Goal: Register for event/course

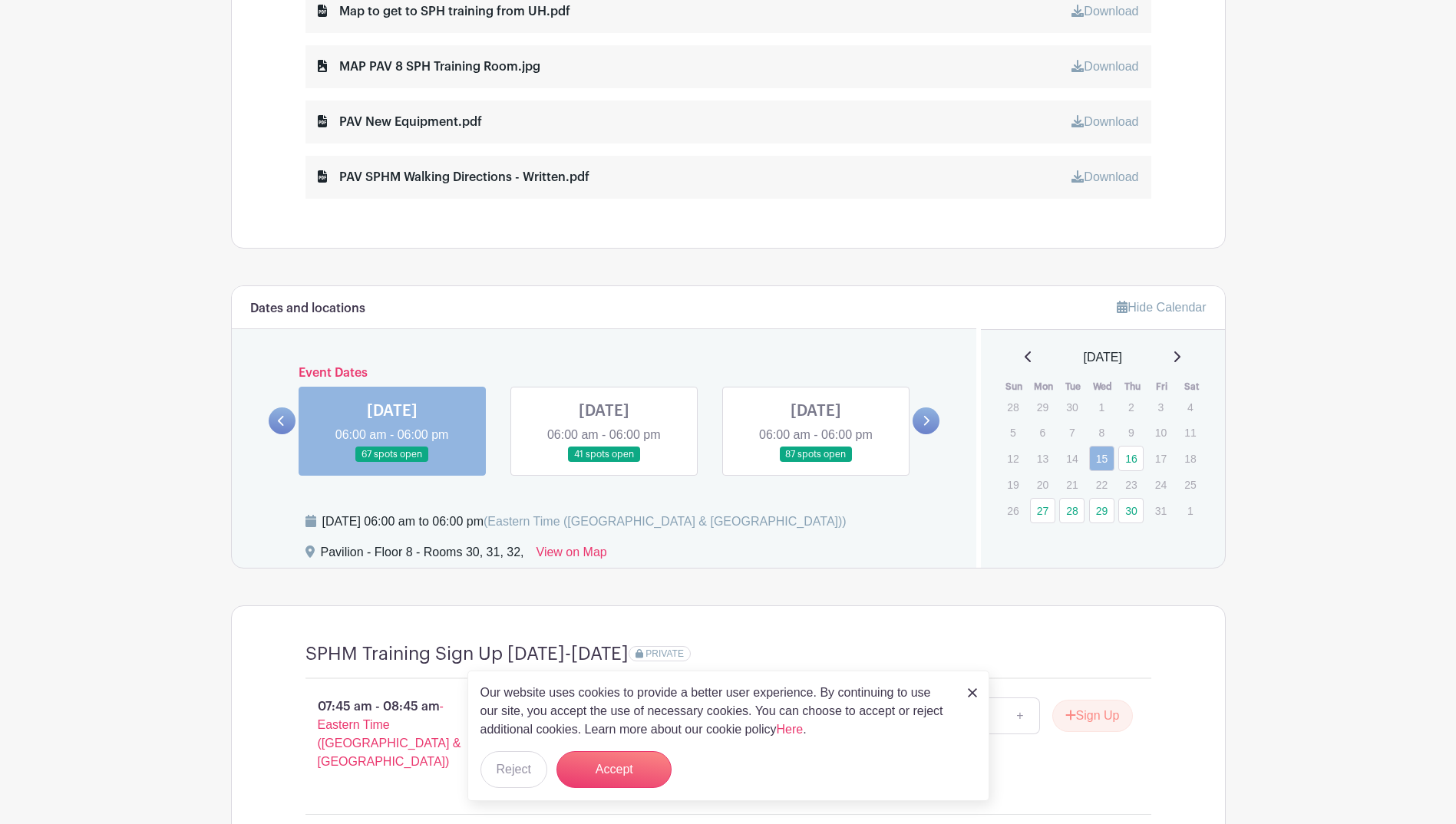
scroll to position [921, 0]
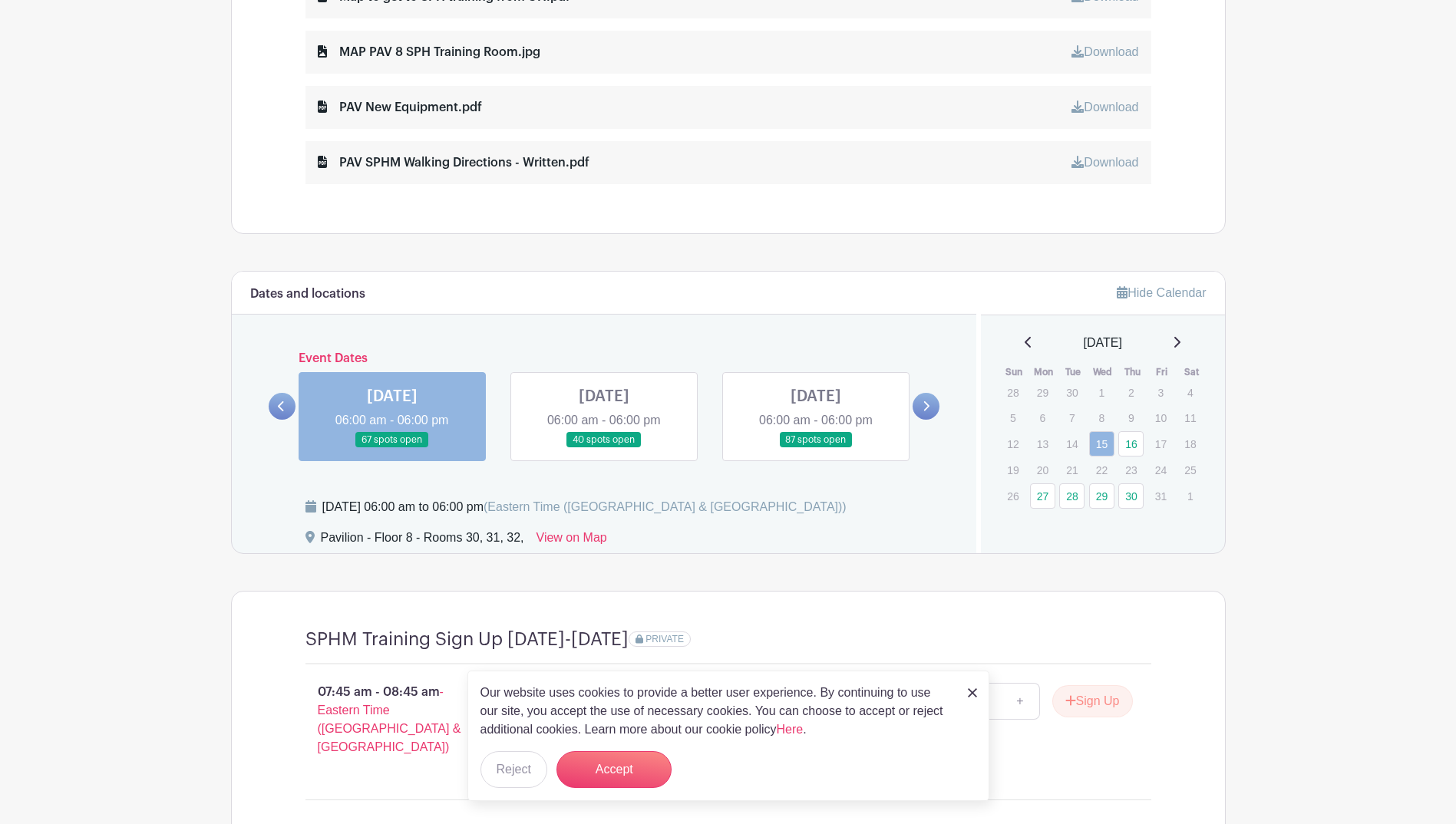
click at [270, 404] on link at bounding box center [282, 406] width 27 height 27
click at [393, 449] on link at bounding box center [393, 449] width 0 height 0
click at [617, 767] on button "Accept" at bounding box center [614, 769] width 115 height 37
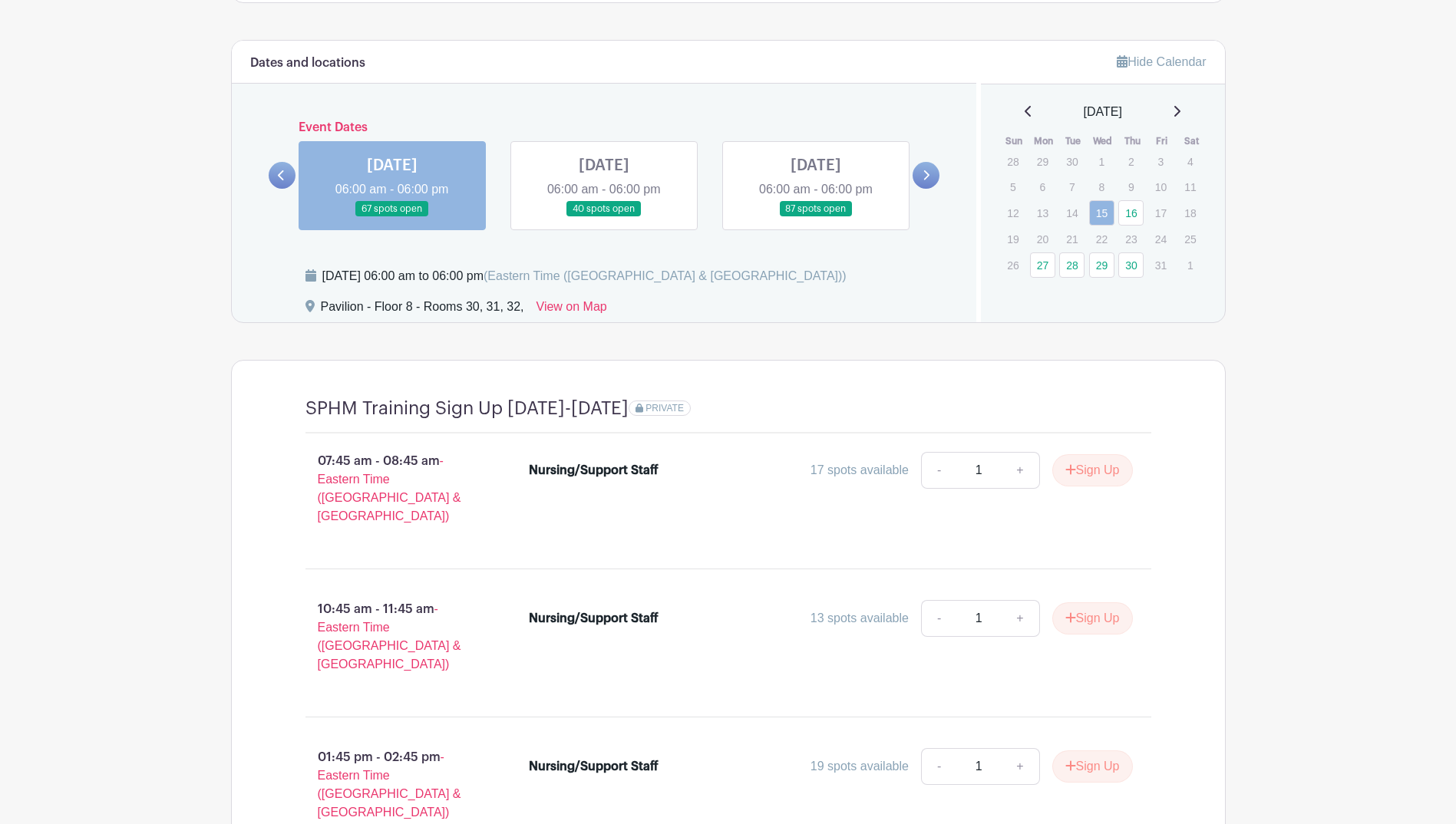
scroll to position [1107, 0]
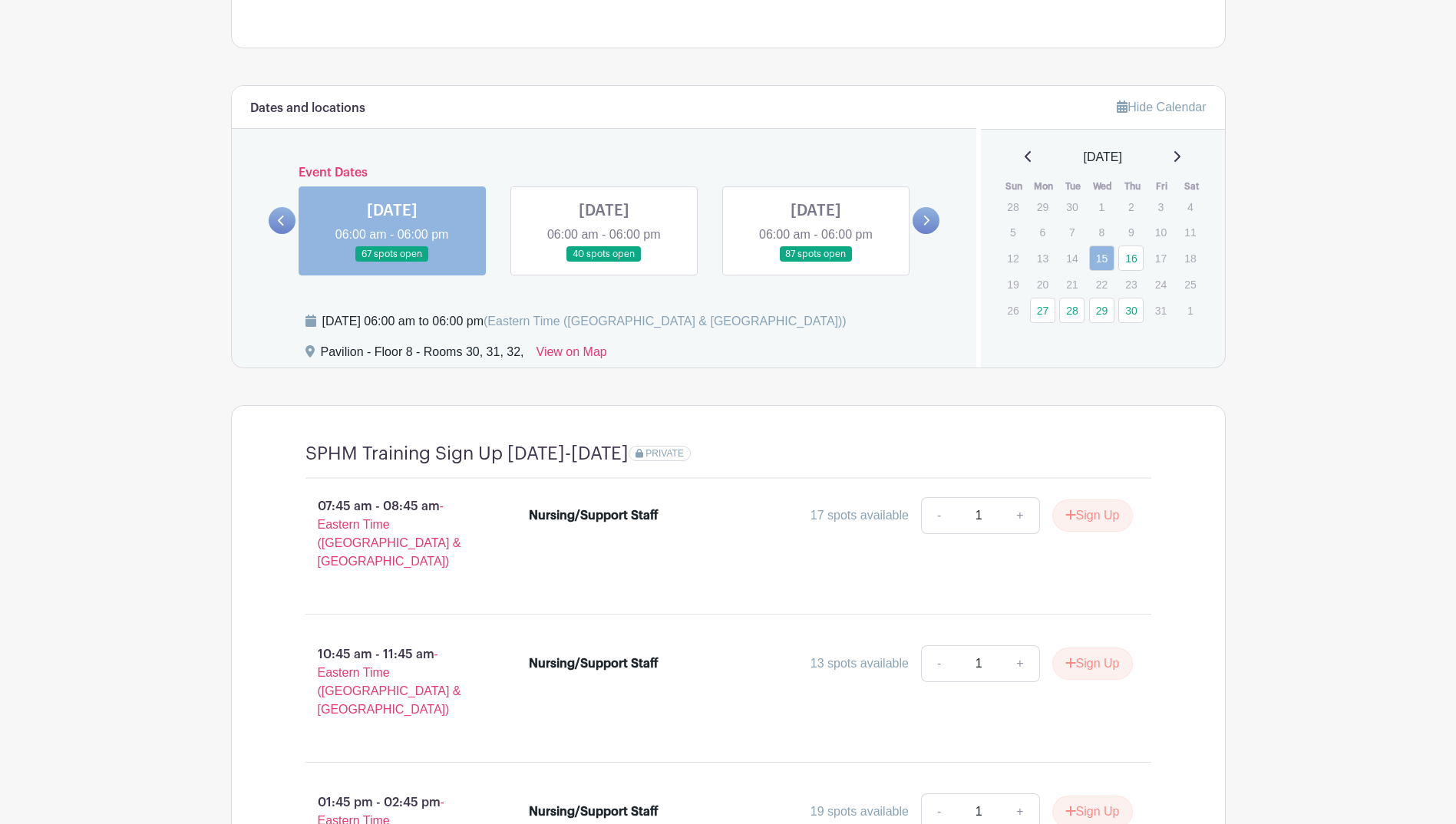
click at [604, 263] on link at bounding box center [604, 263] width 0 height 0
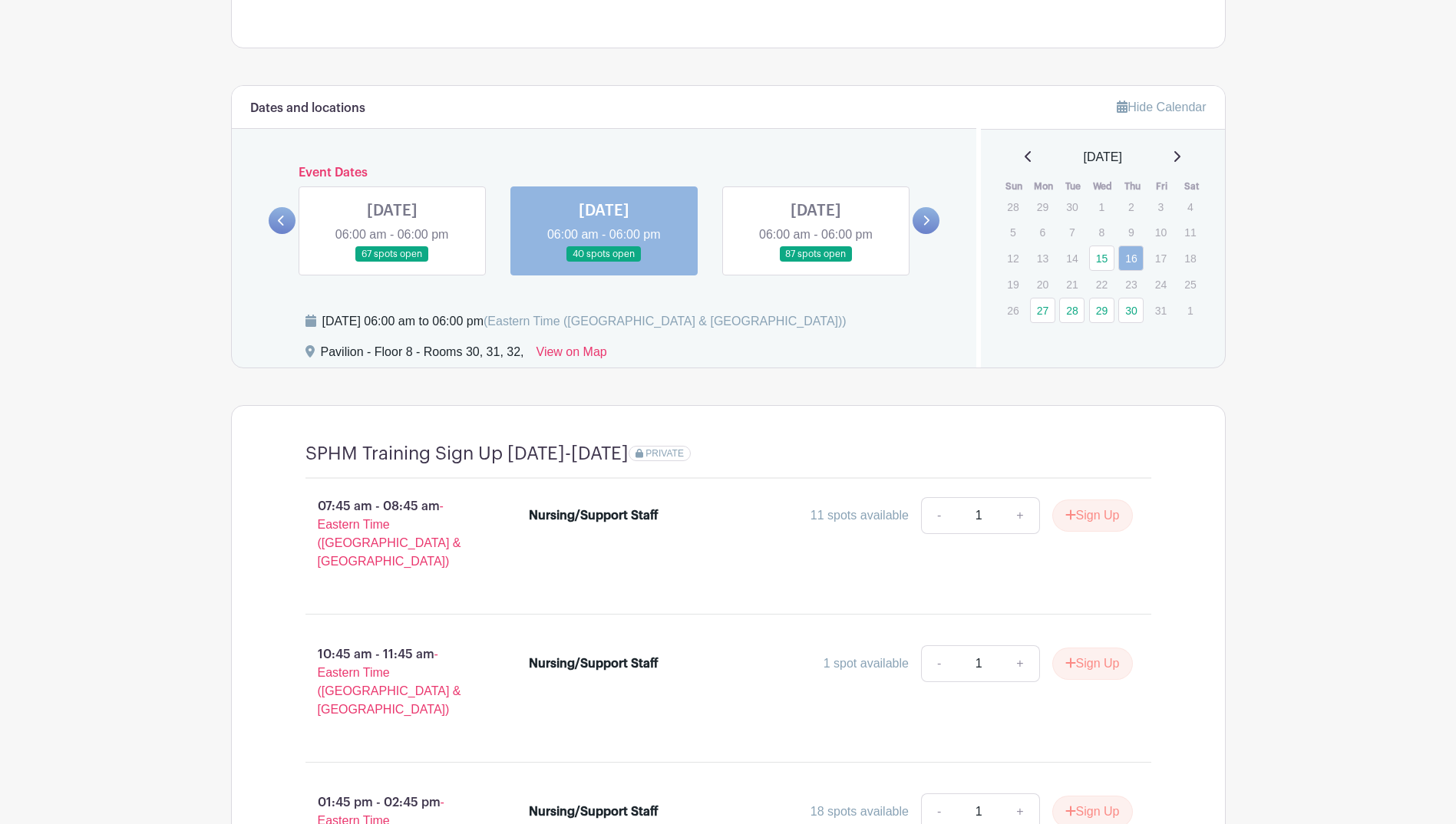
click at [816, 263] on link at bounding box center [816, 263] width 0 height 0
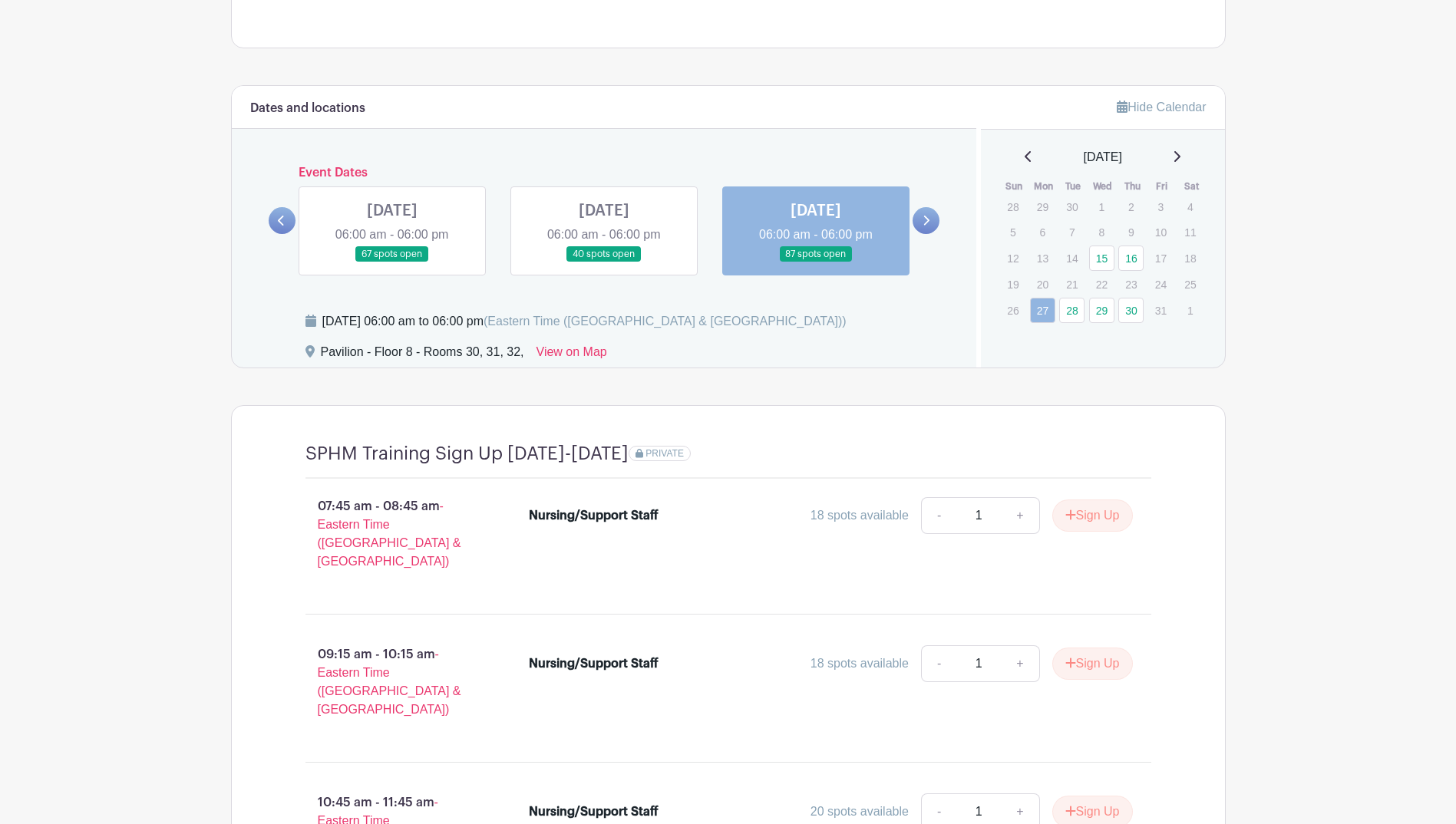
click at [928, 211] on link at bounding box center [926, 220] width 27 height 27
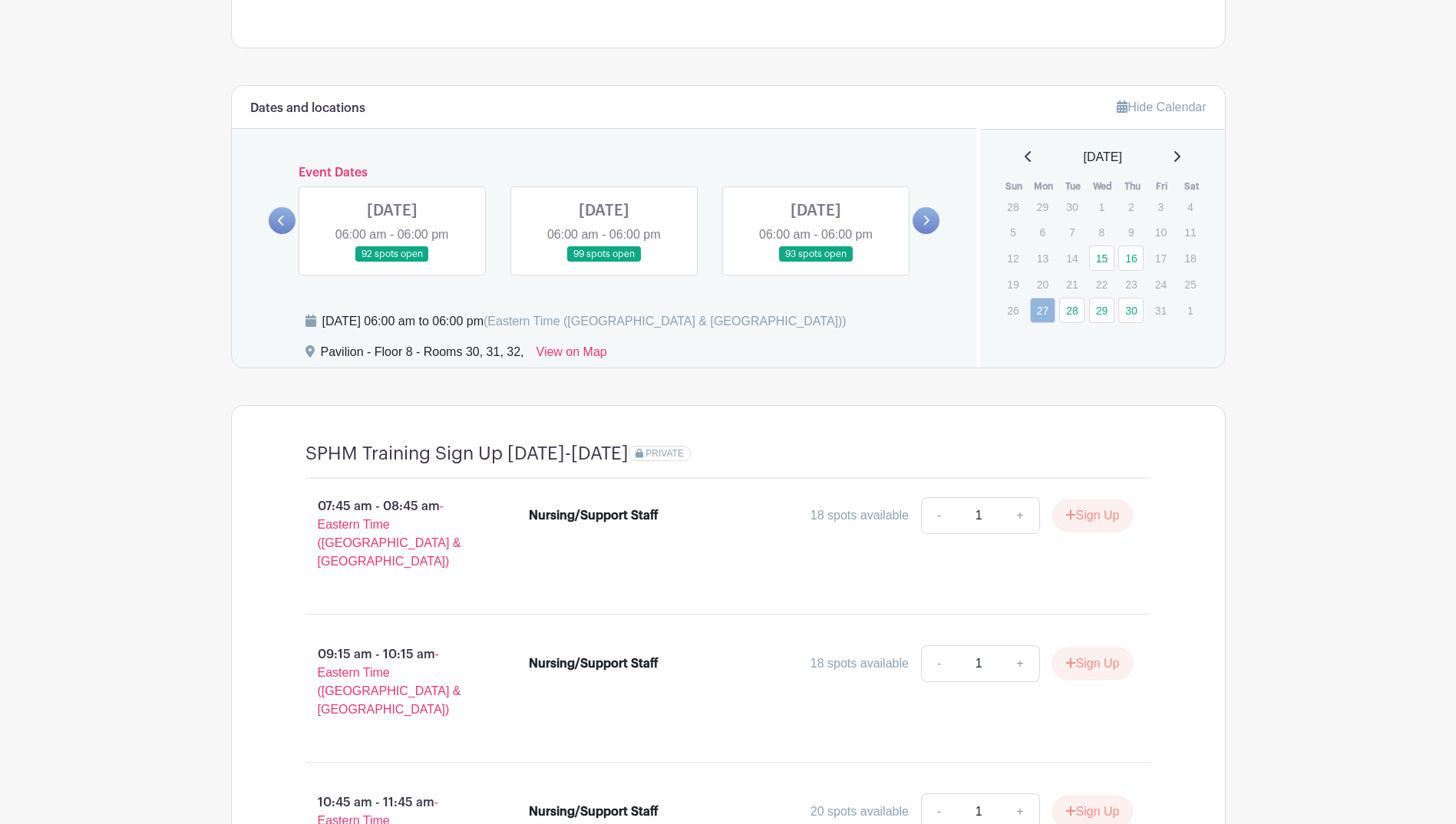
click at [393, 263] on link at bounding box center [393, 263] width 0 height 0
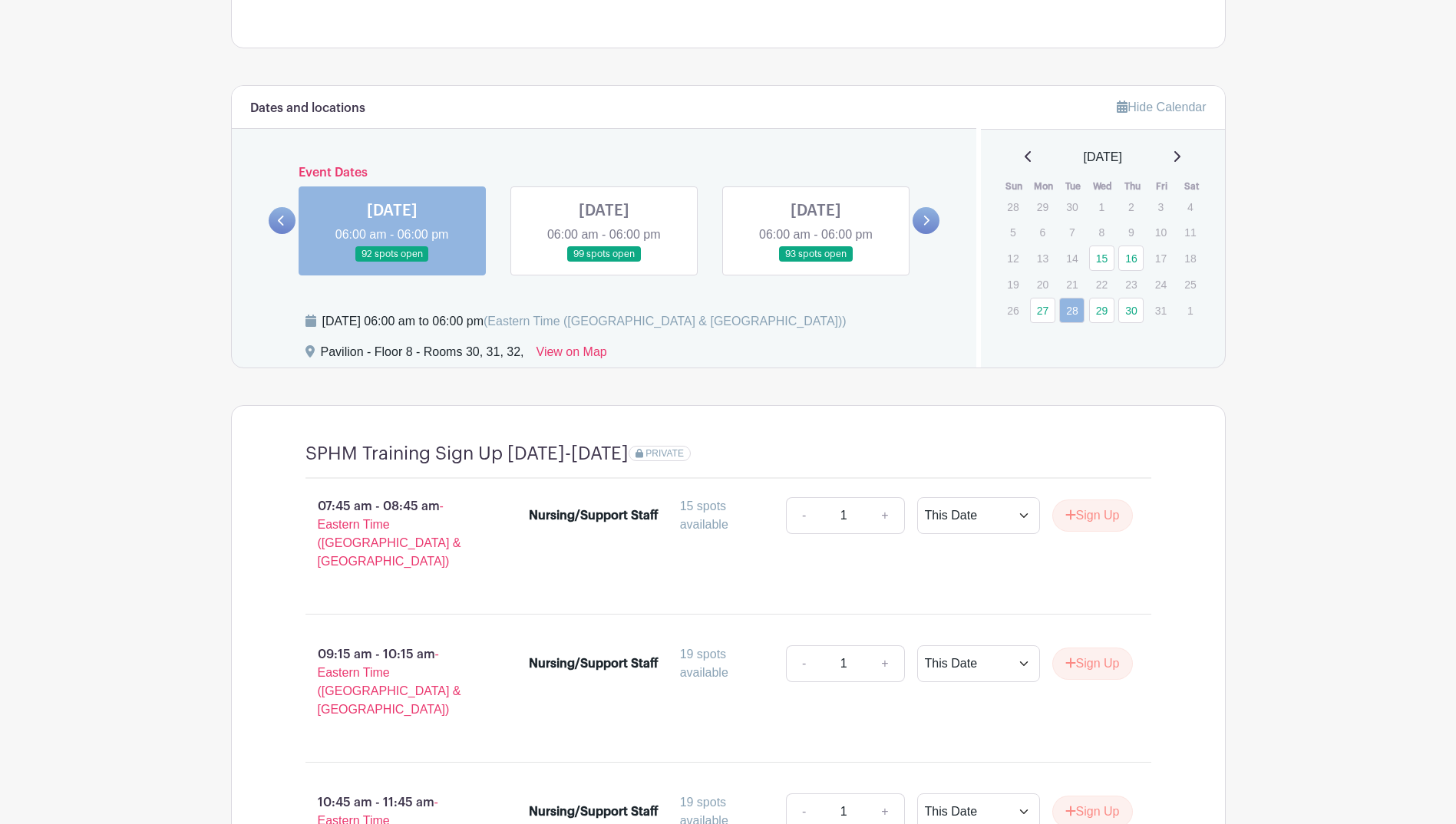
click at [604, 263] on link at bounding box center [604, 263] width 0 height 0
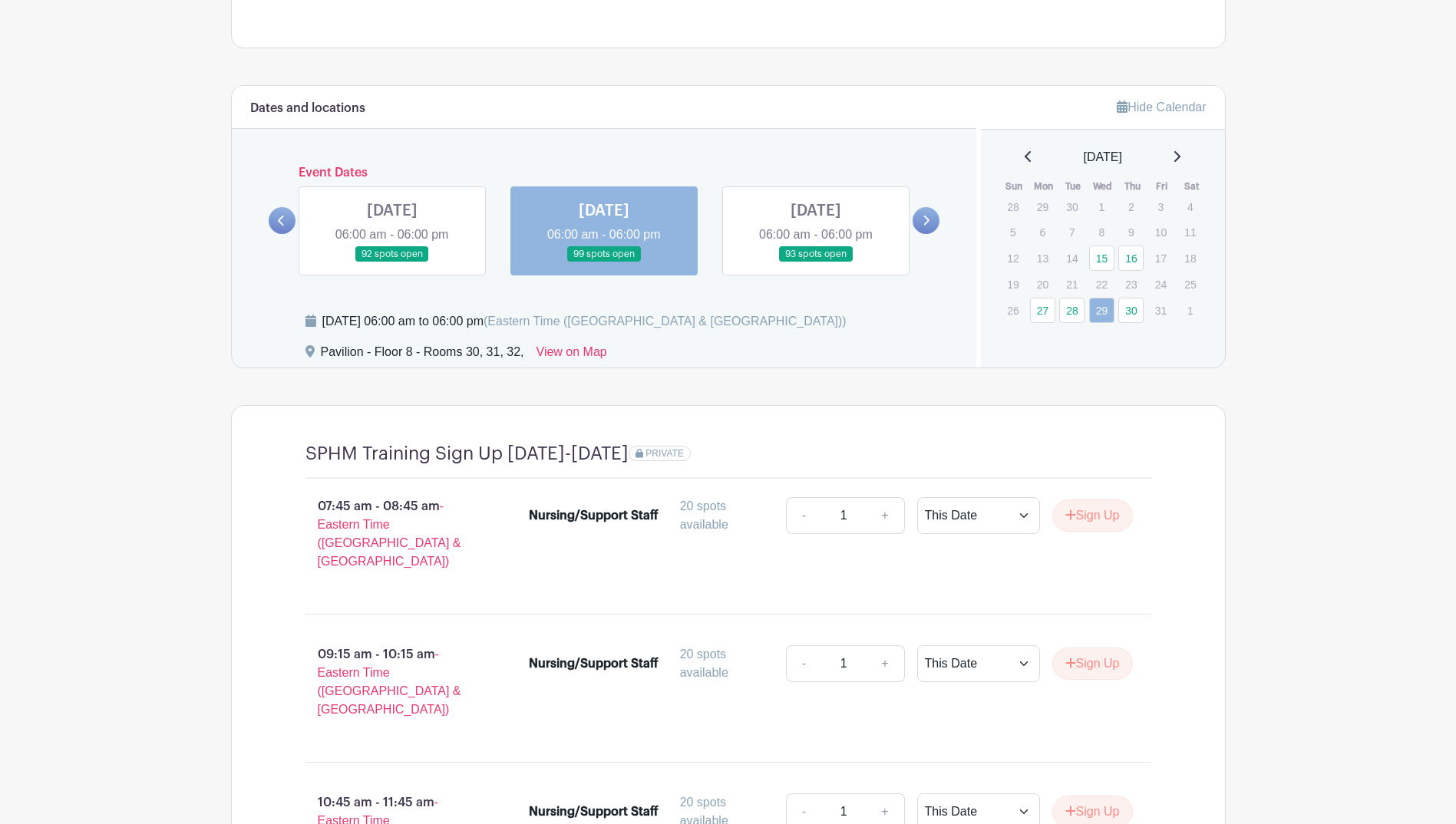
click at [816, 263] on link at bounding box center [816, 263] width 0 height 0
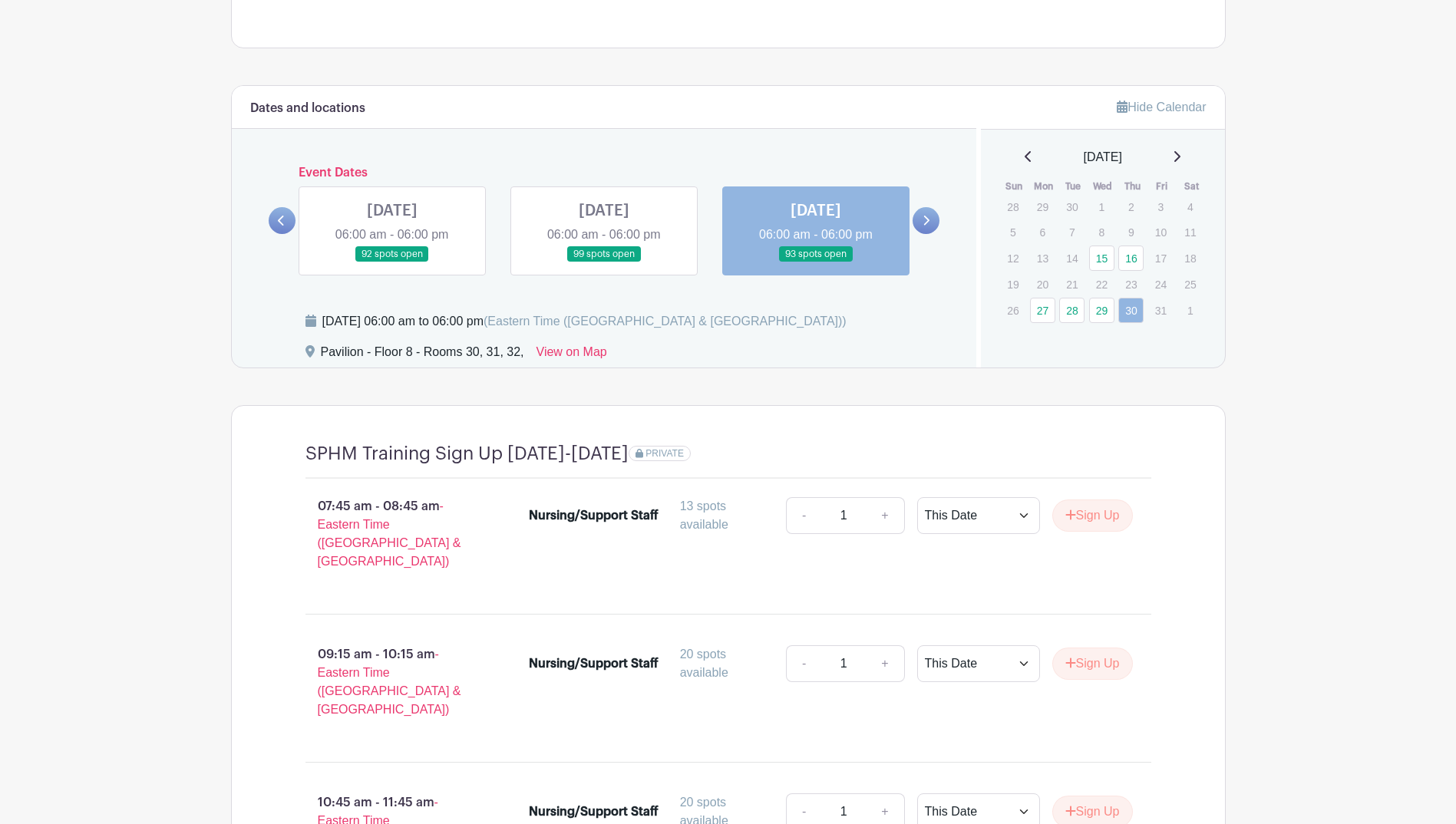
click at [929, 217] on icon at bounding box center [926, 221] width 7 height 11
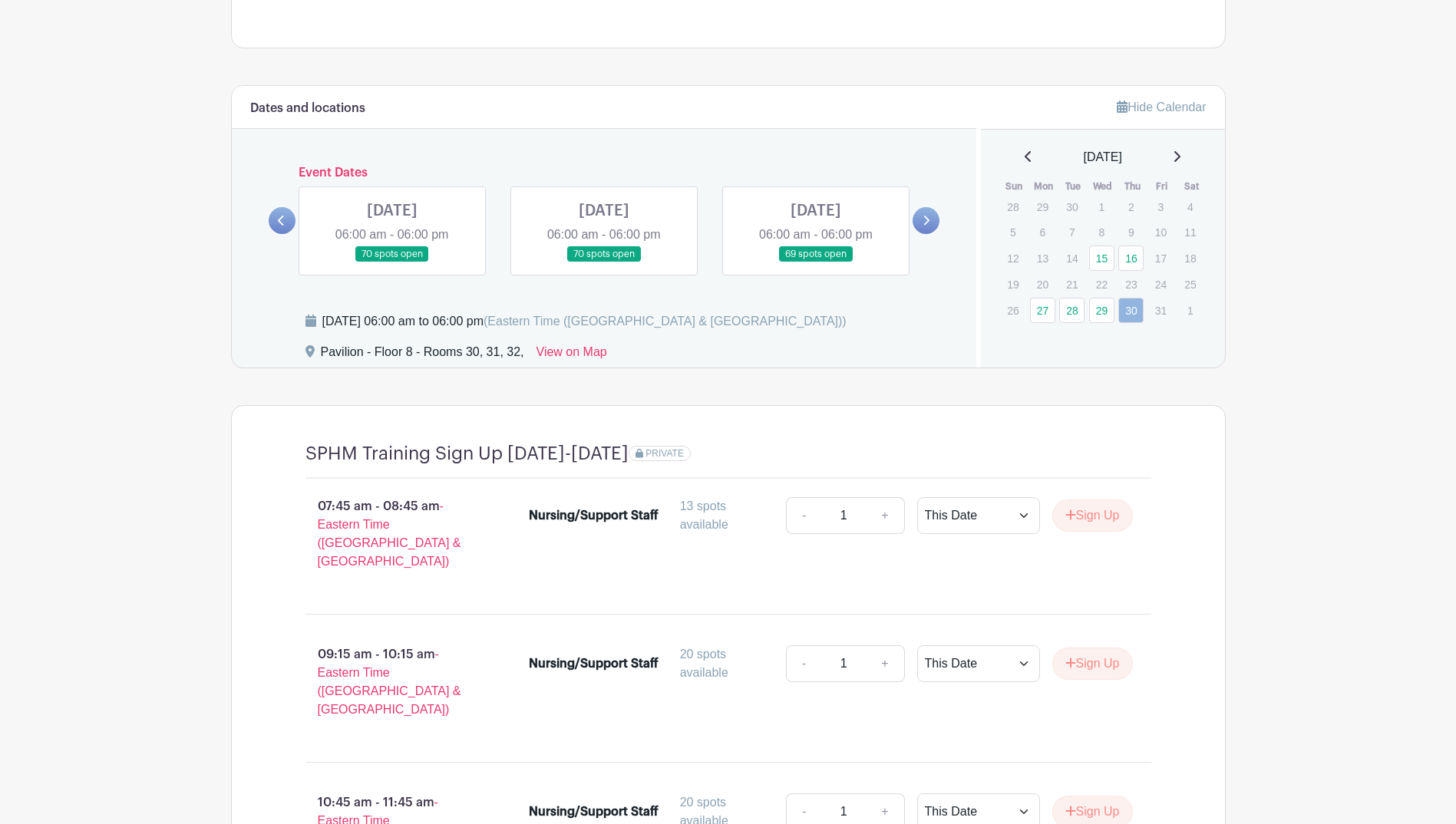
click at [393, 263] on link at bounding box center [393, 263] width 0 height 0
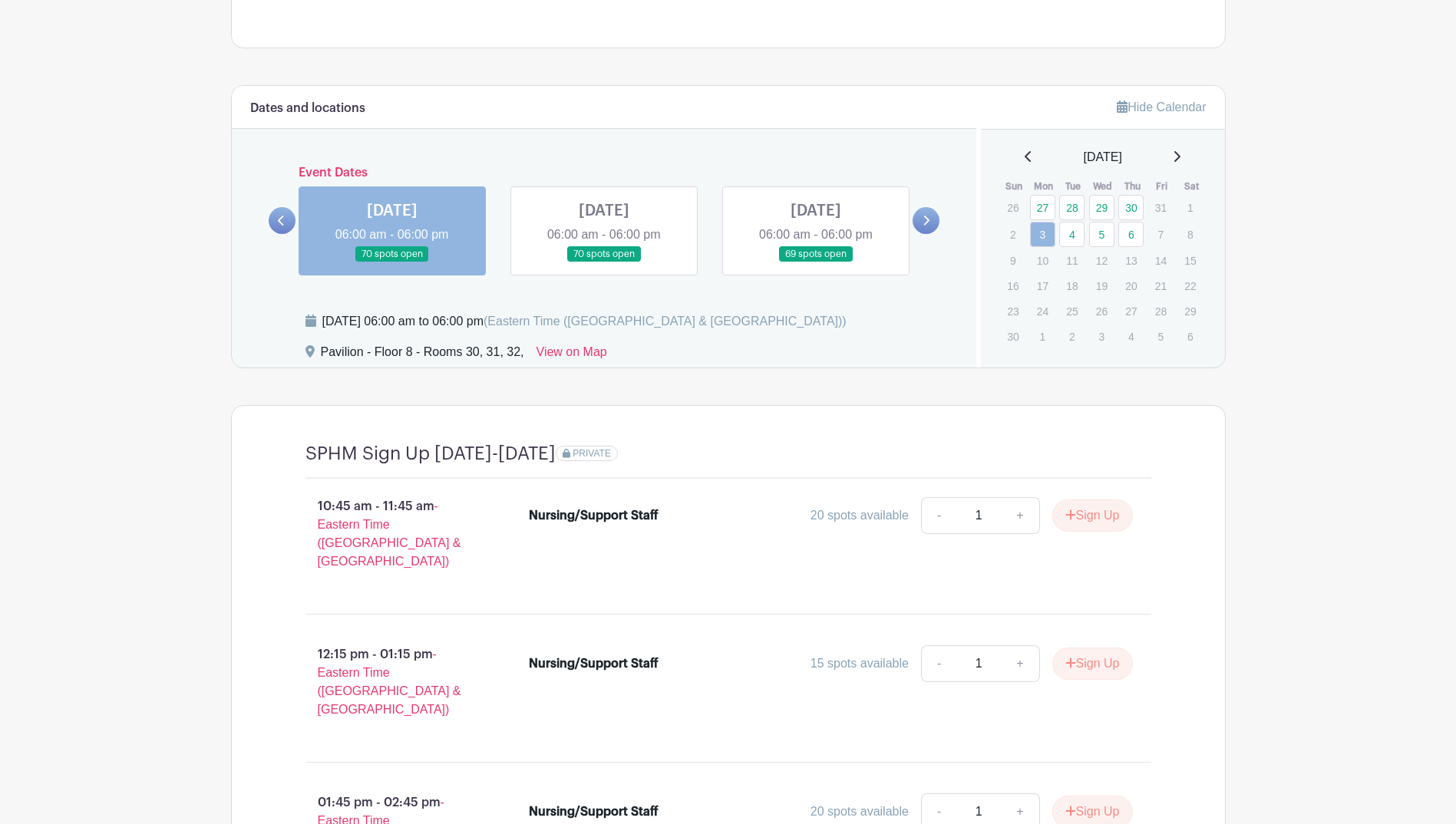
click at [604, 263] on link at bounding box center [604, 263] width 0 height 0
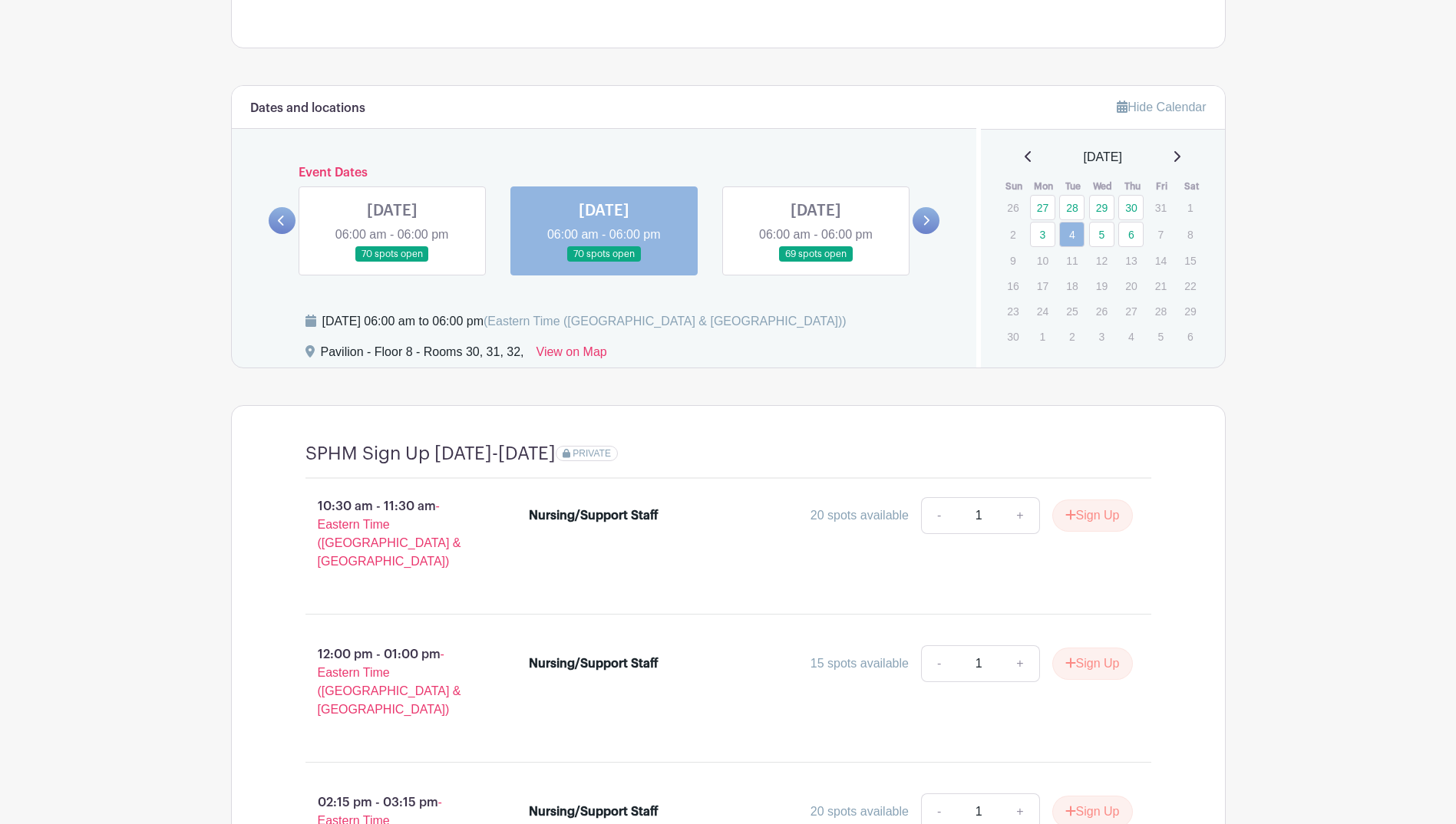
click at [816, 263] on link at bounding box center [816, 263] width 0 height 0
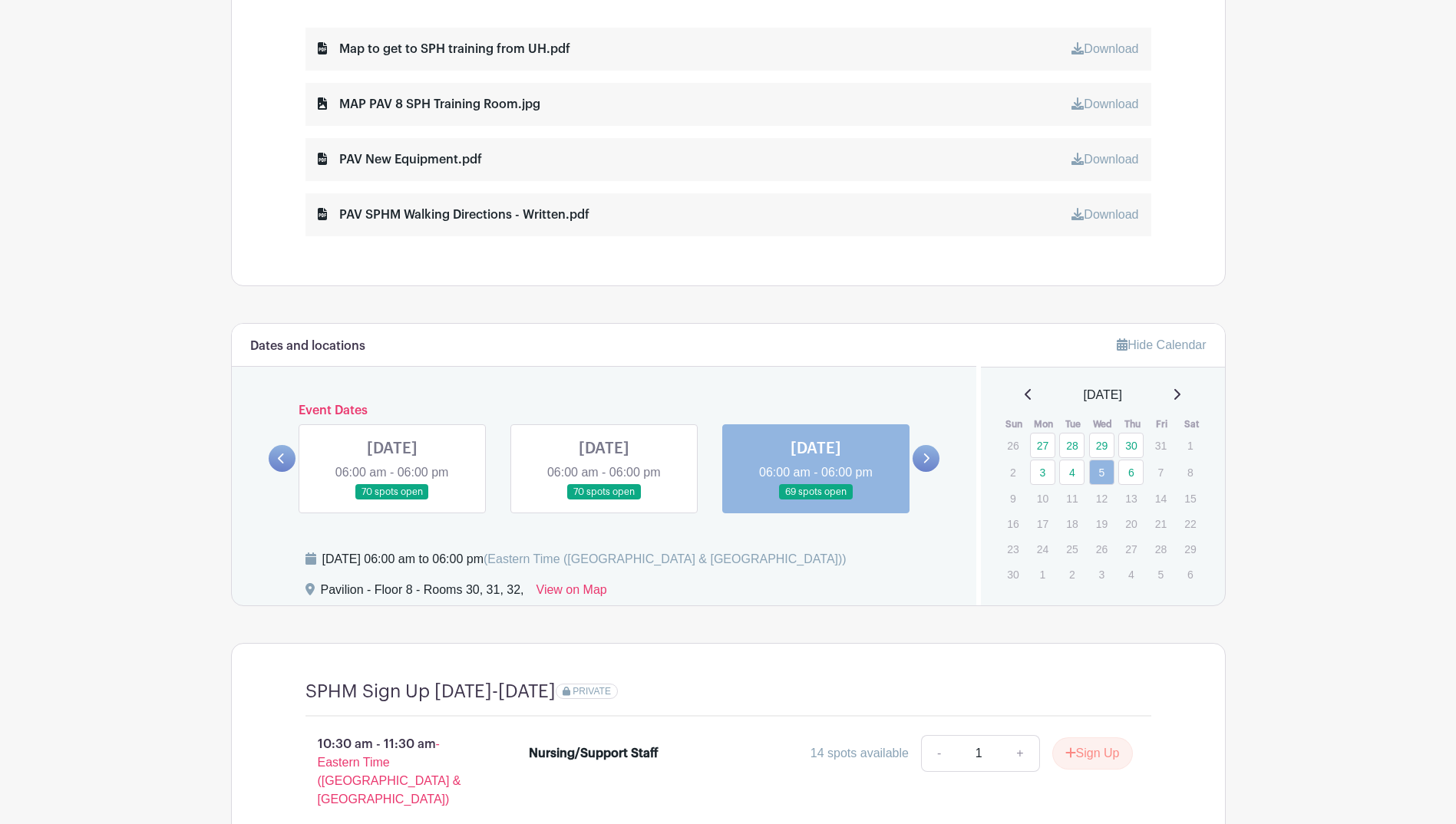
scroll to position [876, 0]
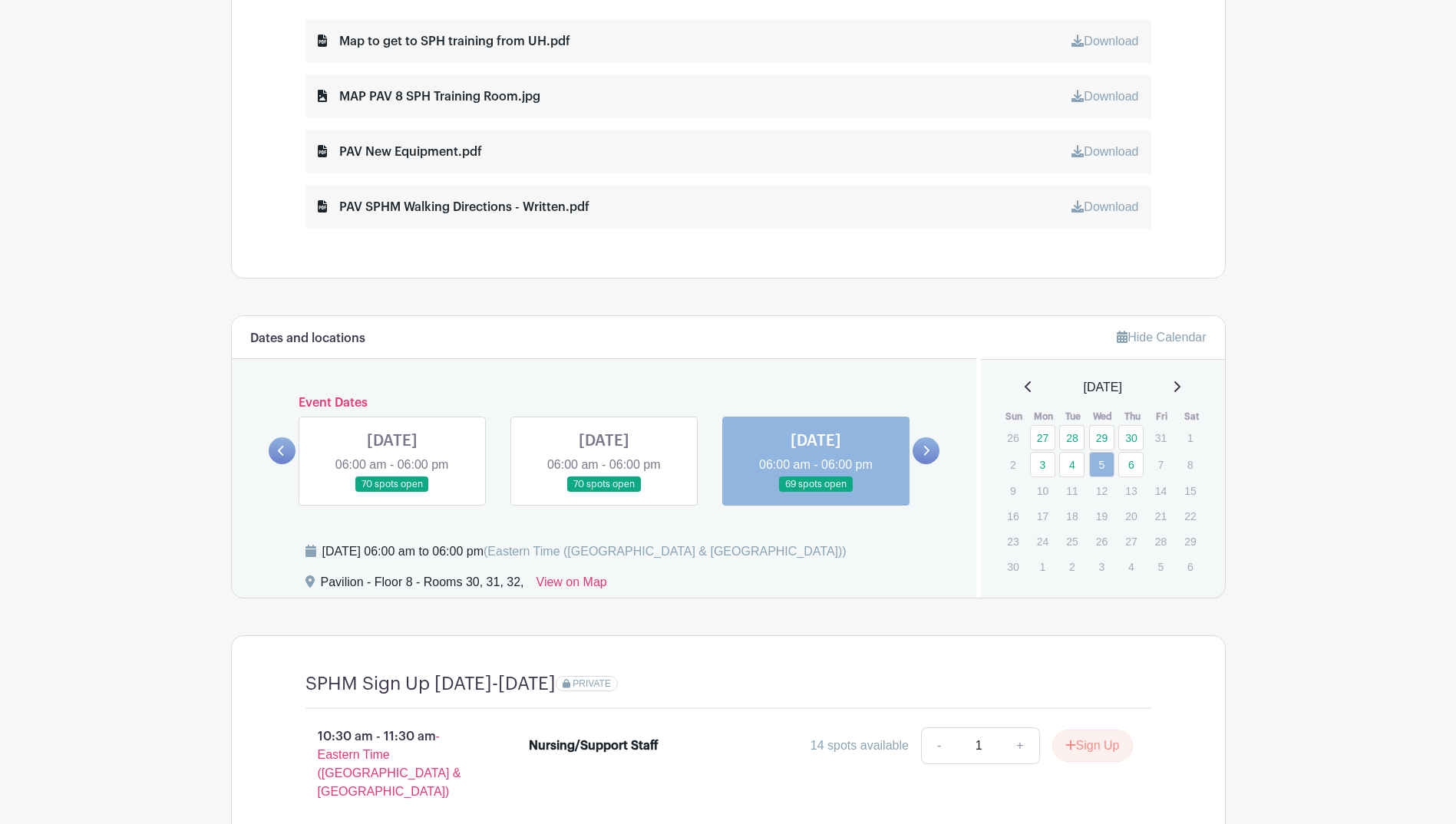
click at [919, 452] on link at bounding box center [926, 450] width 27 height 27
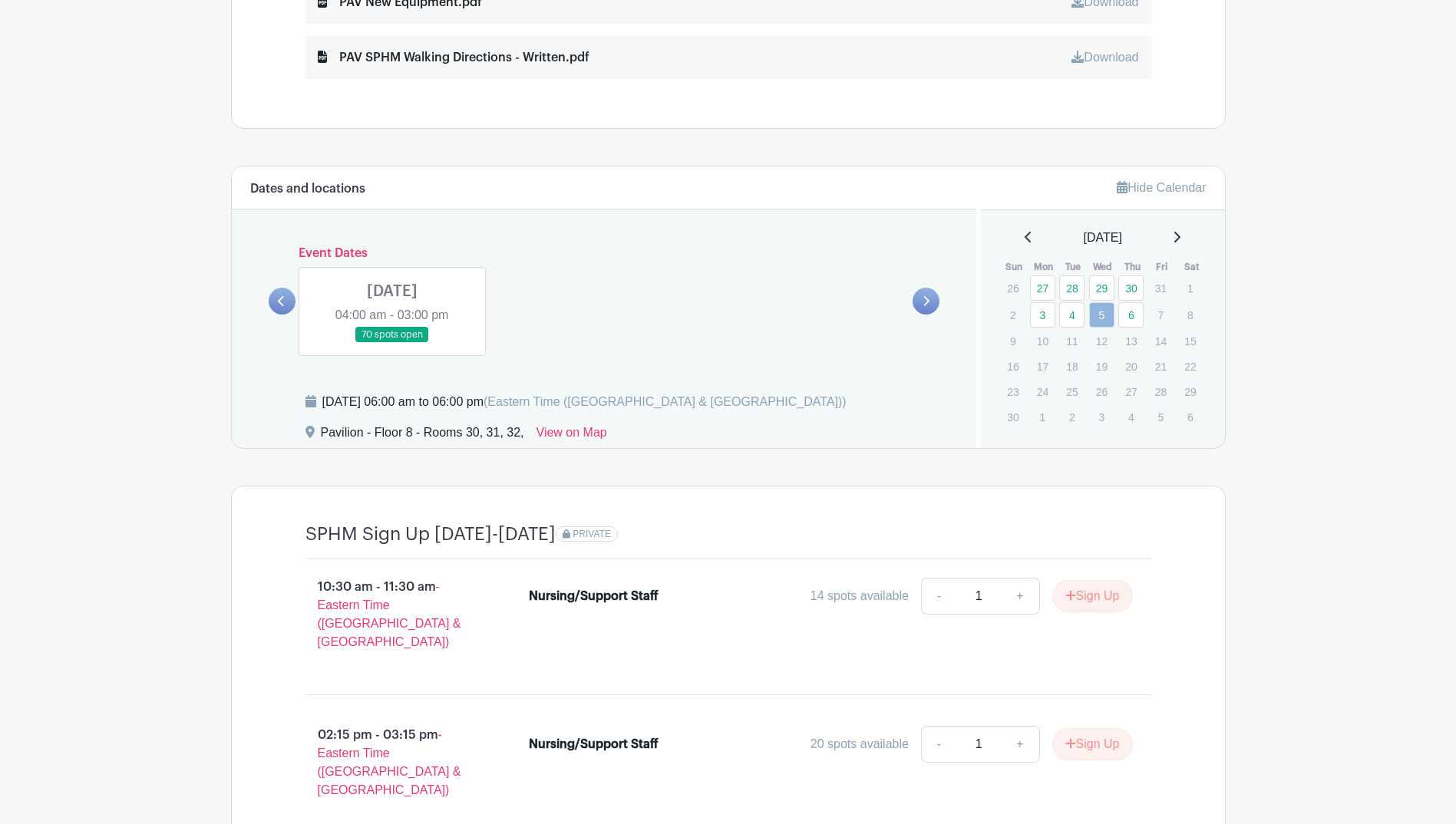
scroll to position [1030, 0]
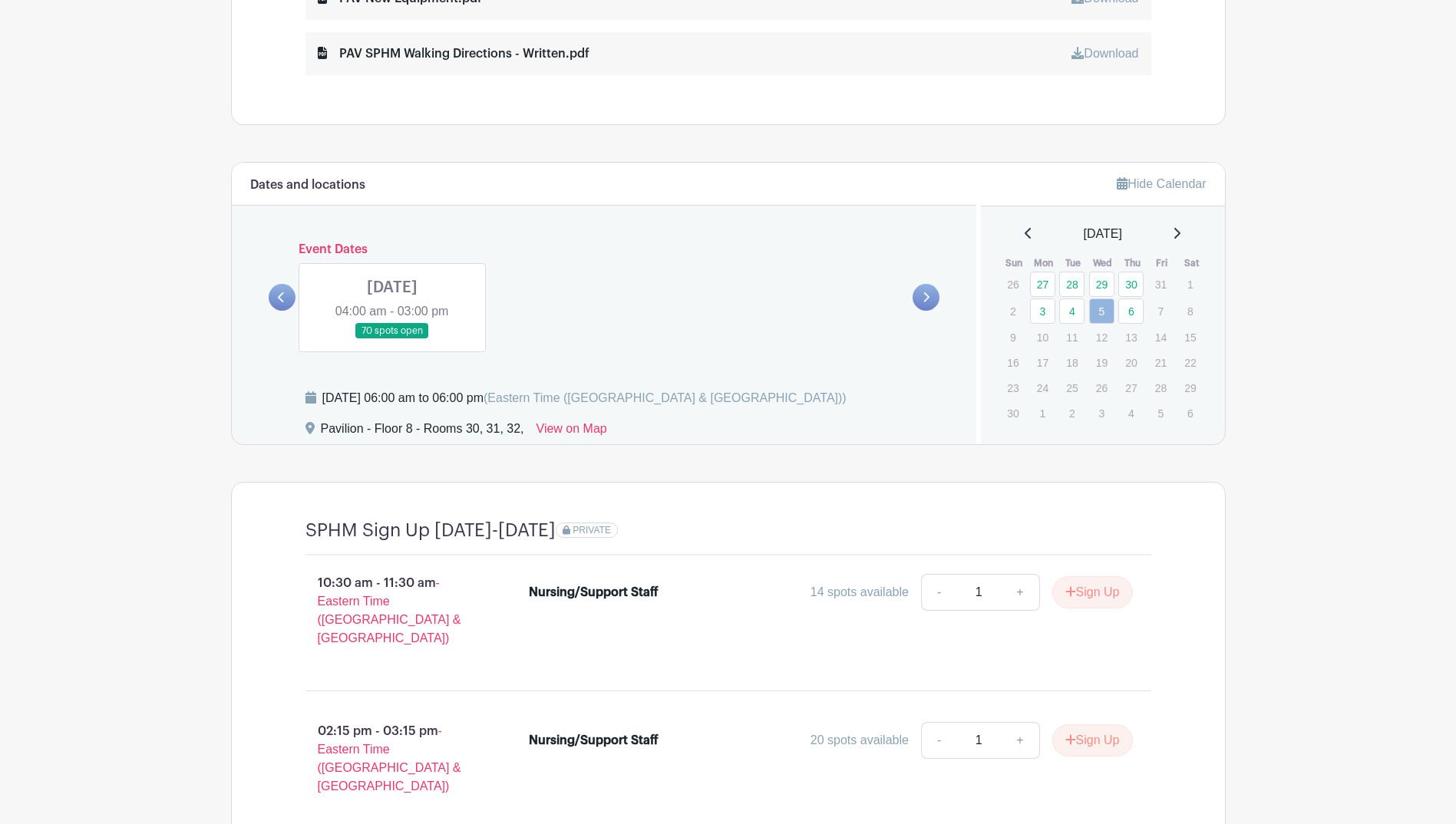
click at [393, 339] on link at bounding box center [393, 339] width 0 height 0
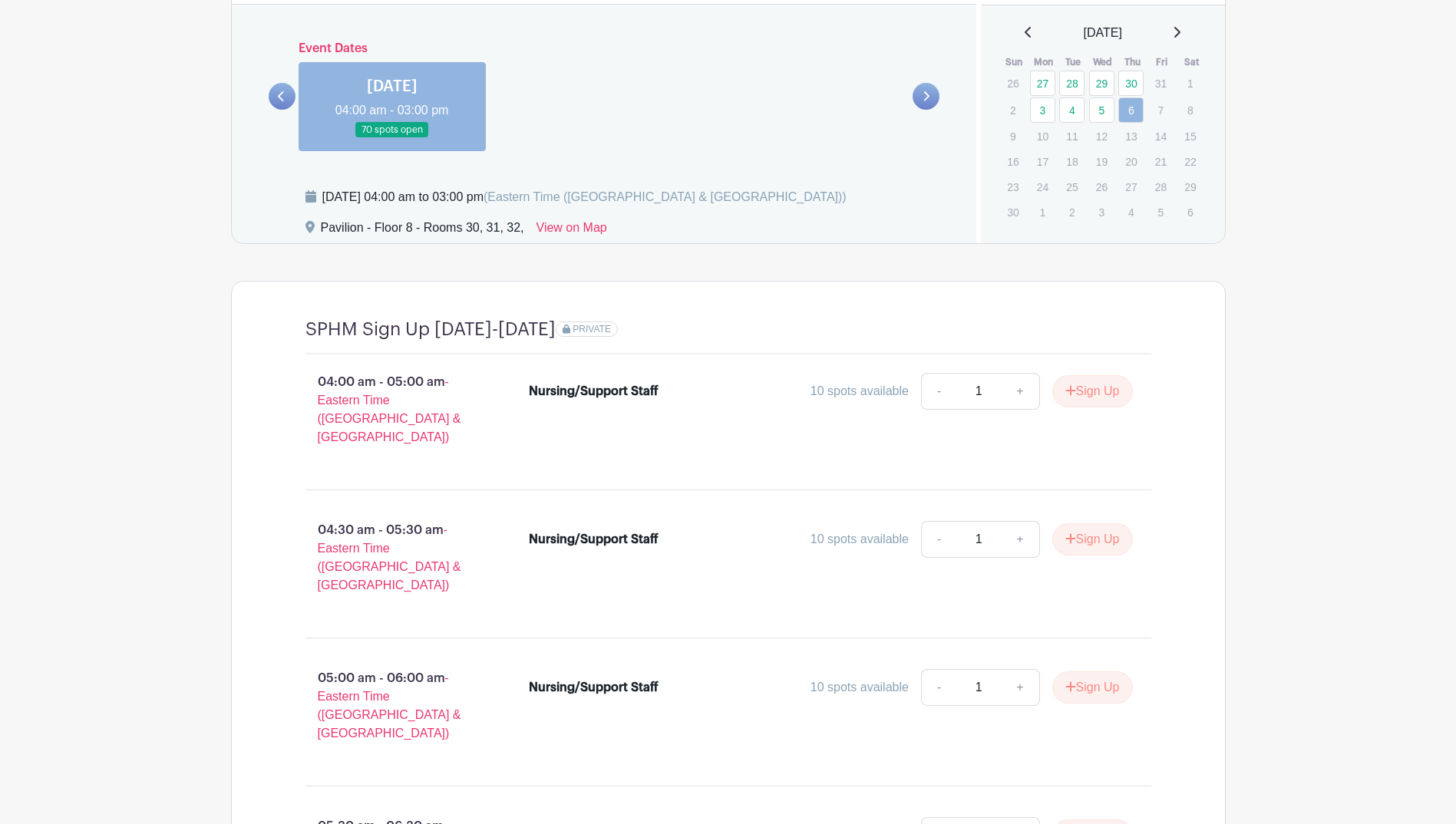
scroll to position [1107, 0]
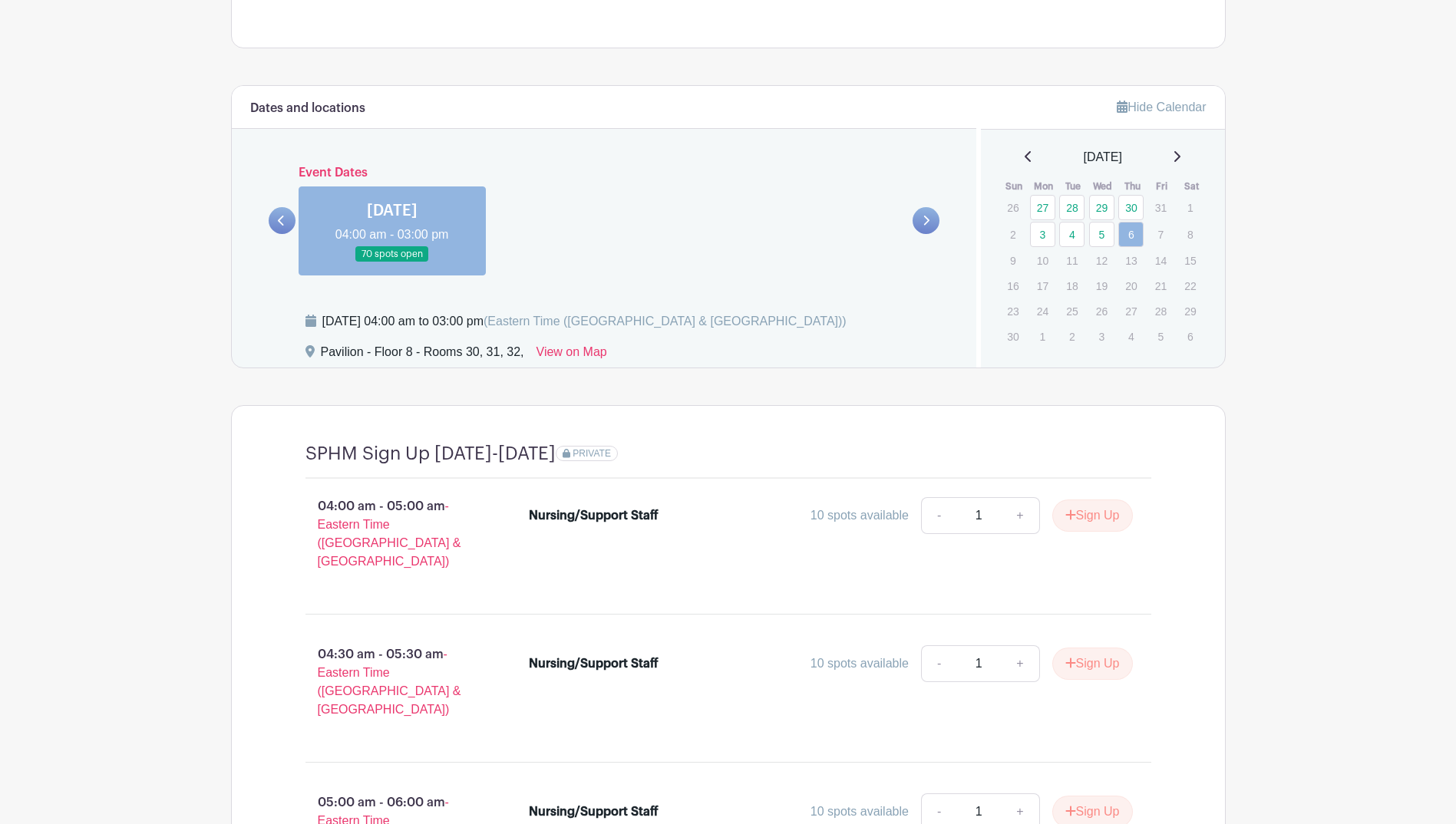
click at [1024, 160] on icon at bounding box center [1028, 156] width 8 height 12
click at [1024, 156] on icon at bounding box center [1027, 156] width 6 height 10
click at [1194, 162] on div "[DATE]" at bounding box center [1103, 156] width 207 height 18
click at [1181, 156] on icon at bounding box center [1177, 156] width 6 height 10
click at [1065, 301] on link "28" at bounding box center [1072, 310] width 26 height 26
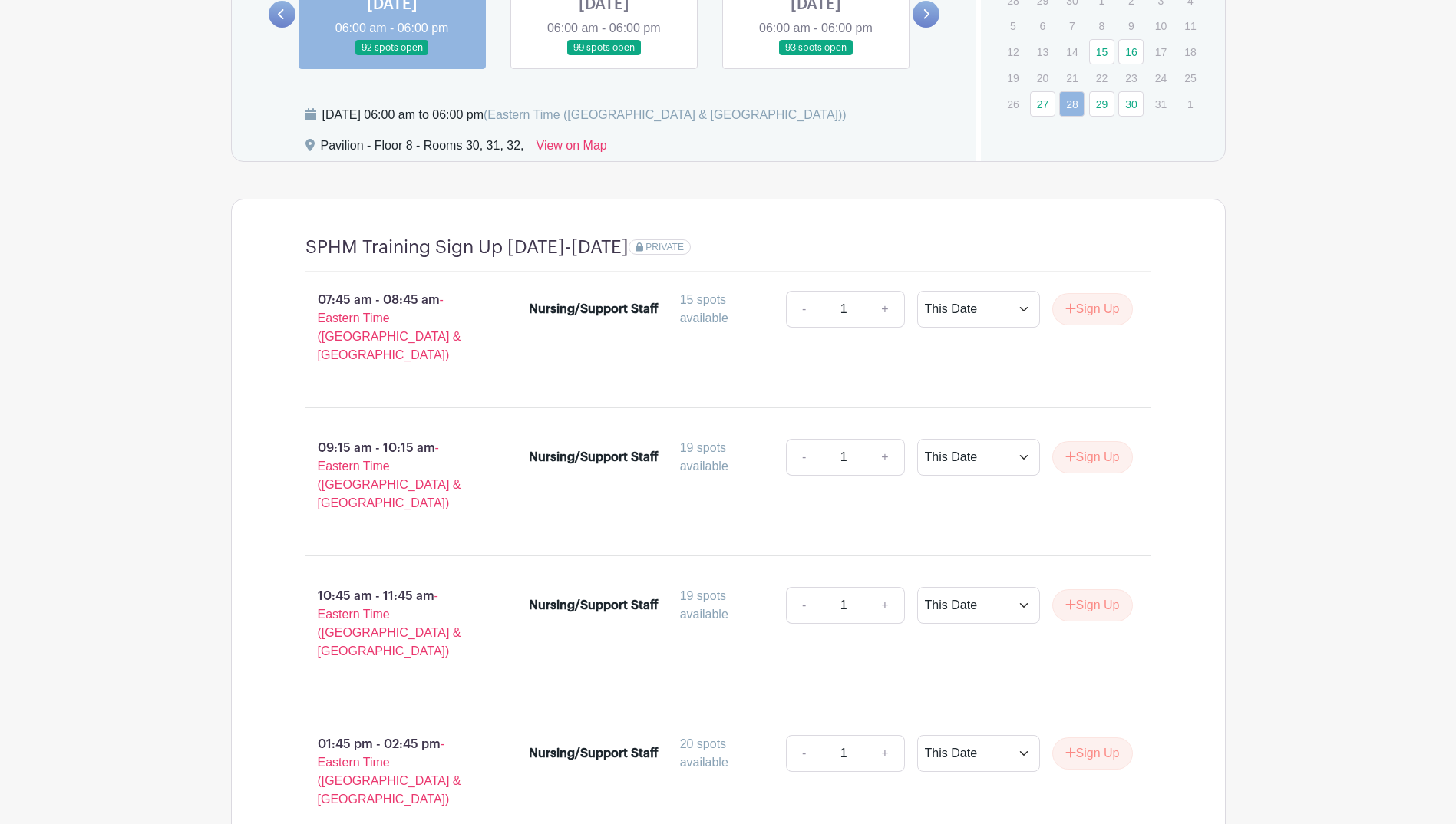
scroll to position [1083, 0]
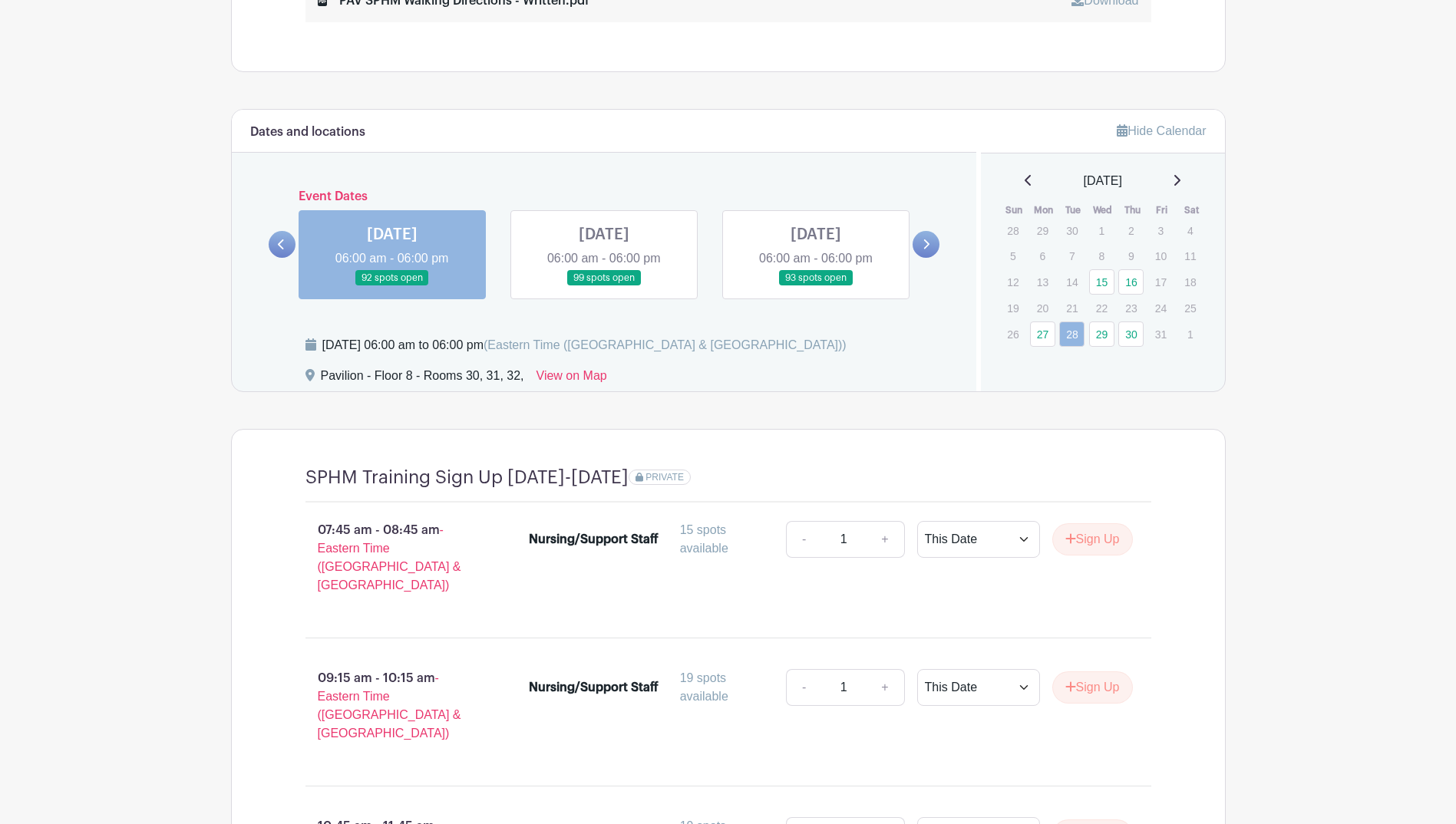
click at [1181, 186] on icon at bounding box center [1177, 180] width 8 height 12
click at [1129, 259] on link "6" at bounding box center [1131, 258] width 26 height 26
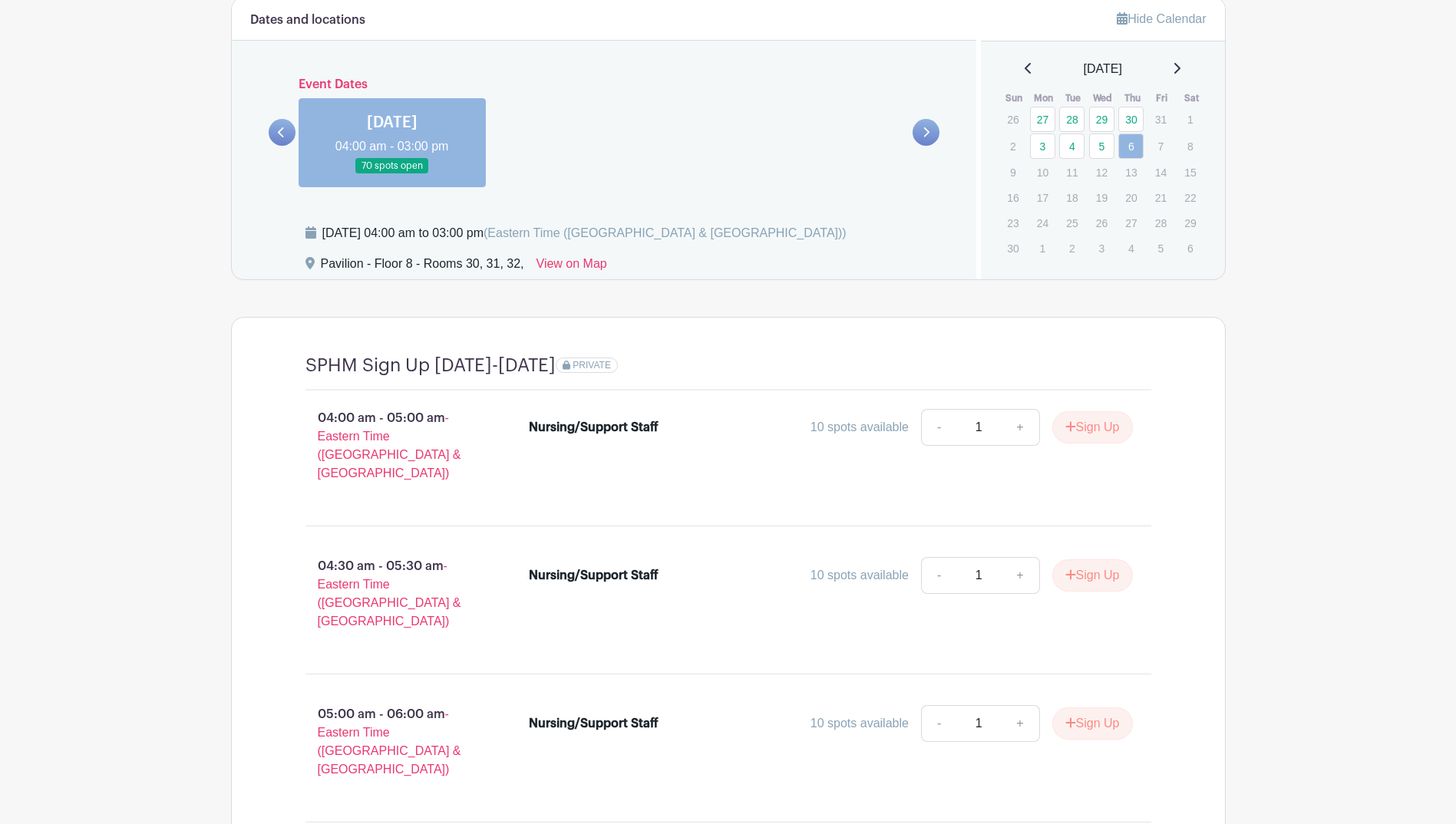
scroll to position [1160, 0]
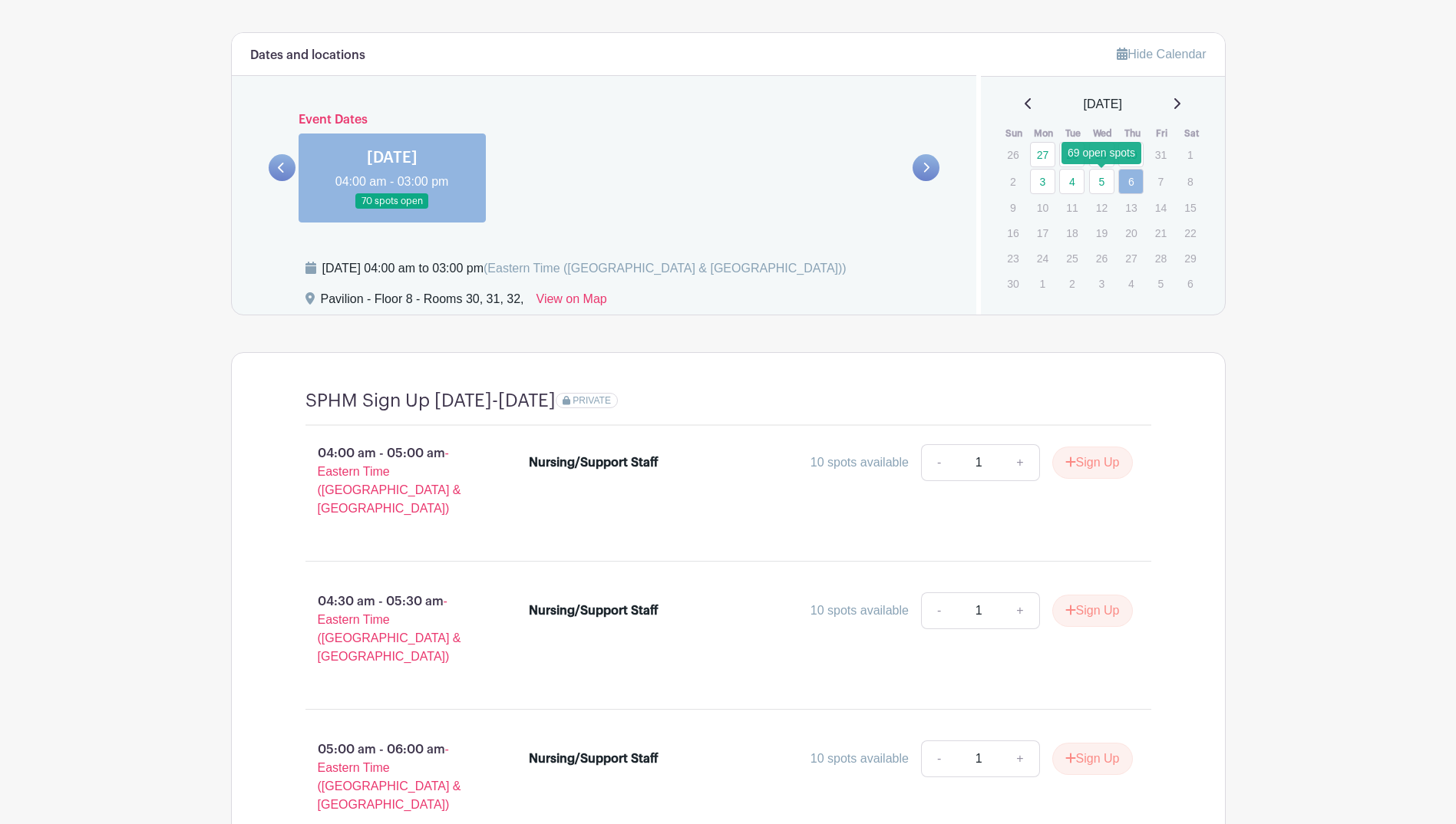
click at [1105, 179] on link "5" at bounding box center [1101, 181] width 26 height 26
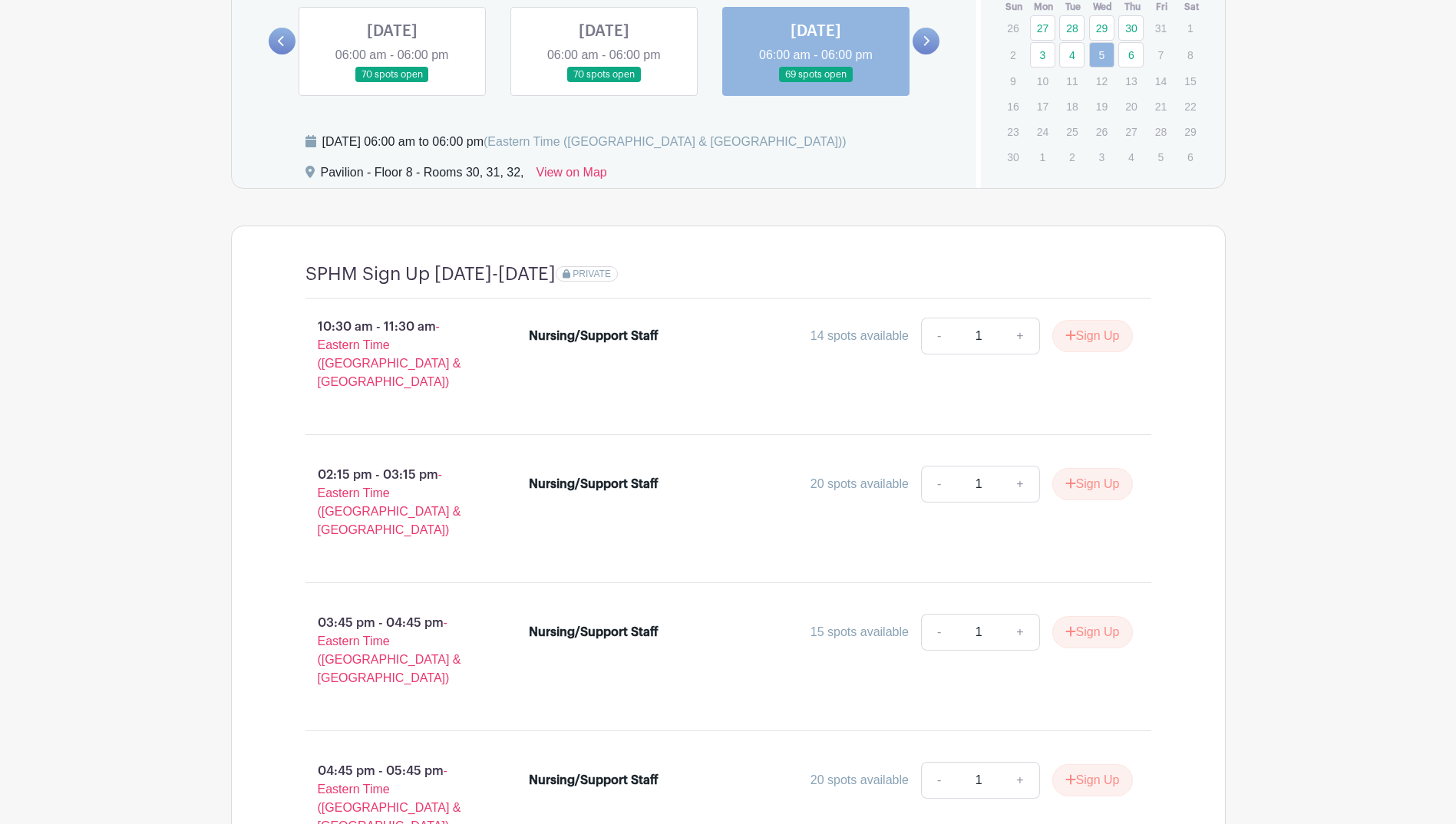
scroll to position [1107, 0]
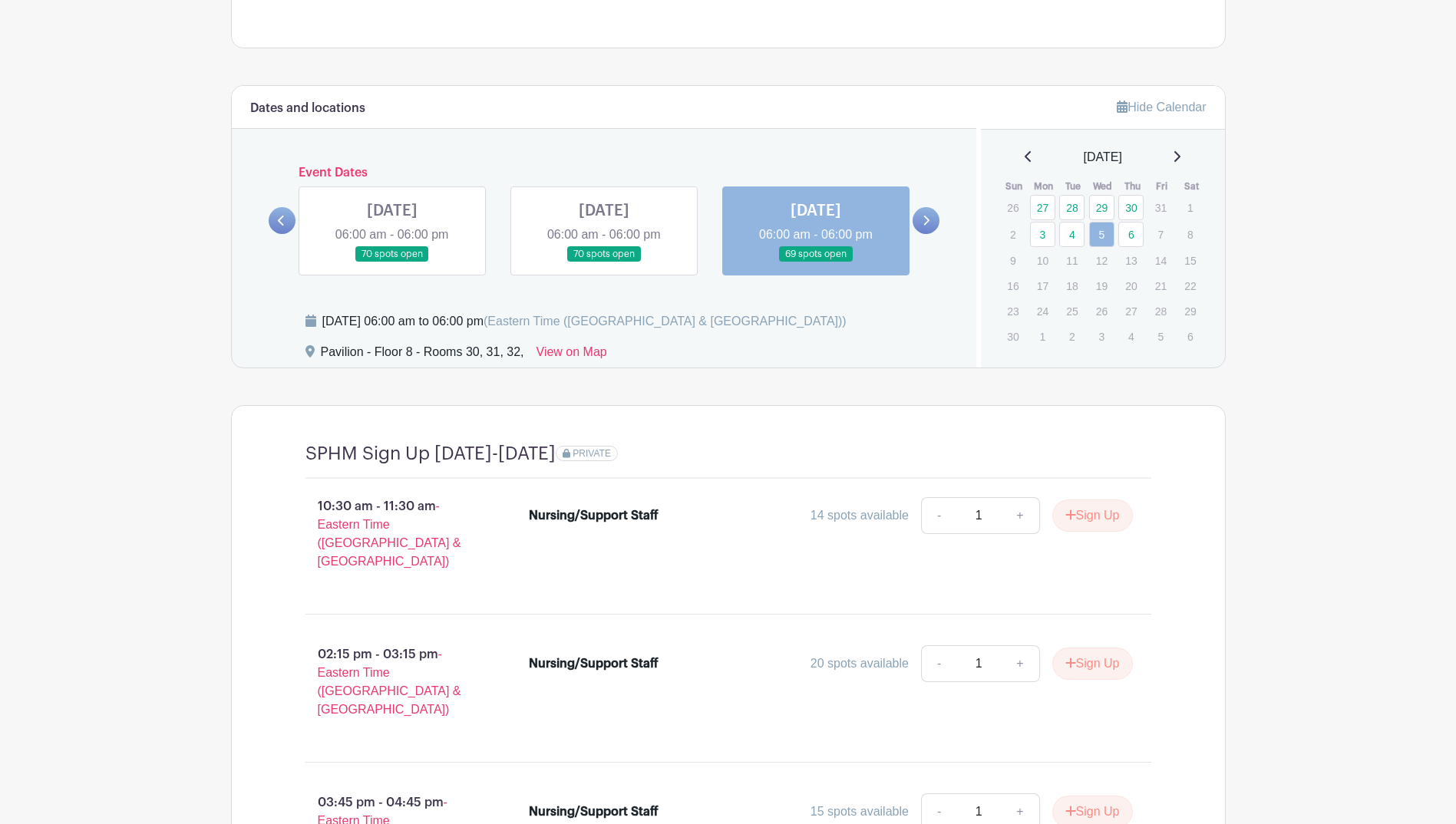
click at [1068, 203] on link "28" at bounding box center [1072, 208] width 26 height 26
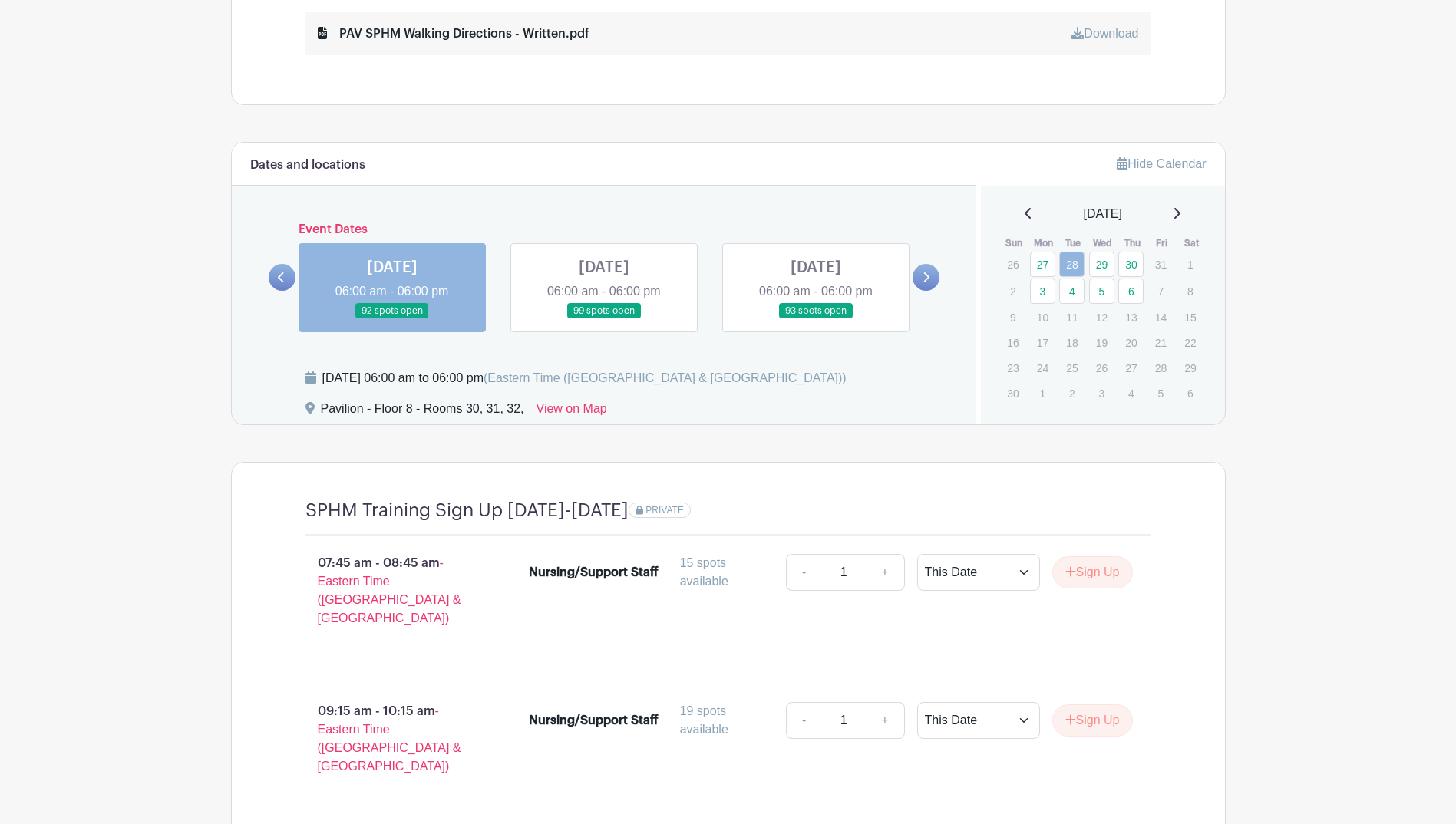
scroll to position [852, 0]
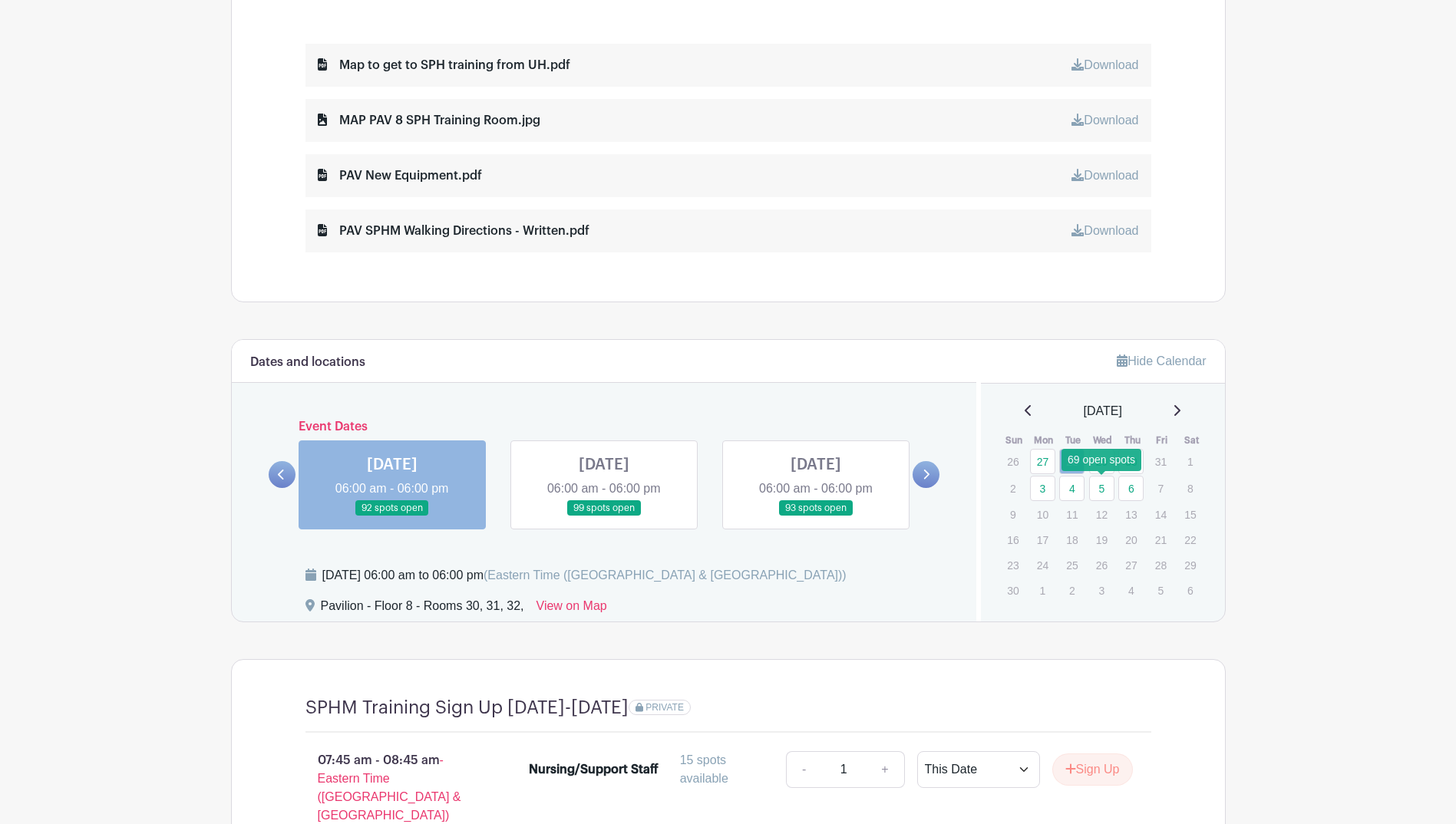
click at [1097, 488] on link "5" at bounding box center [1101, 488] width 26 height 26
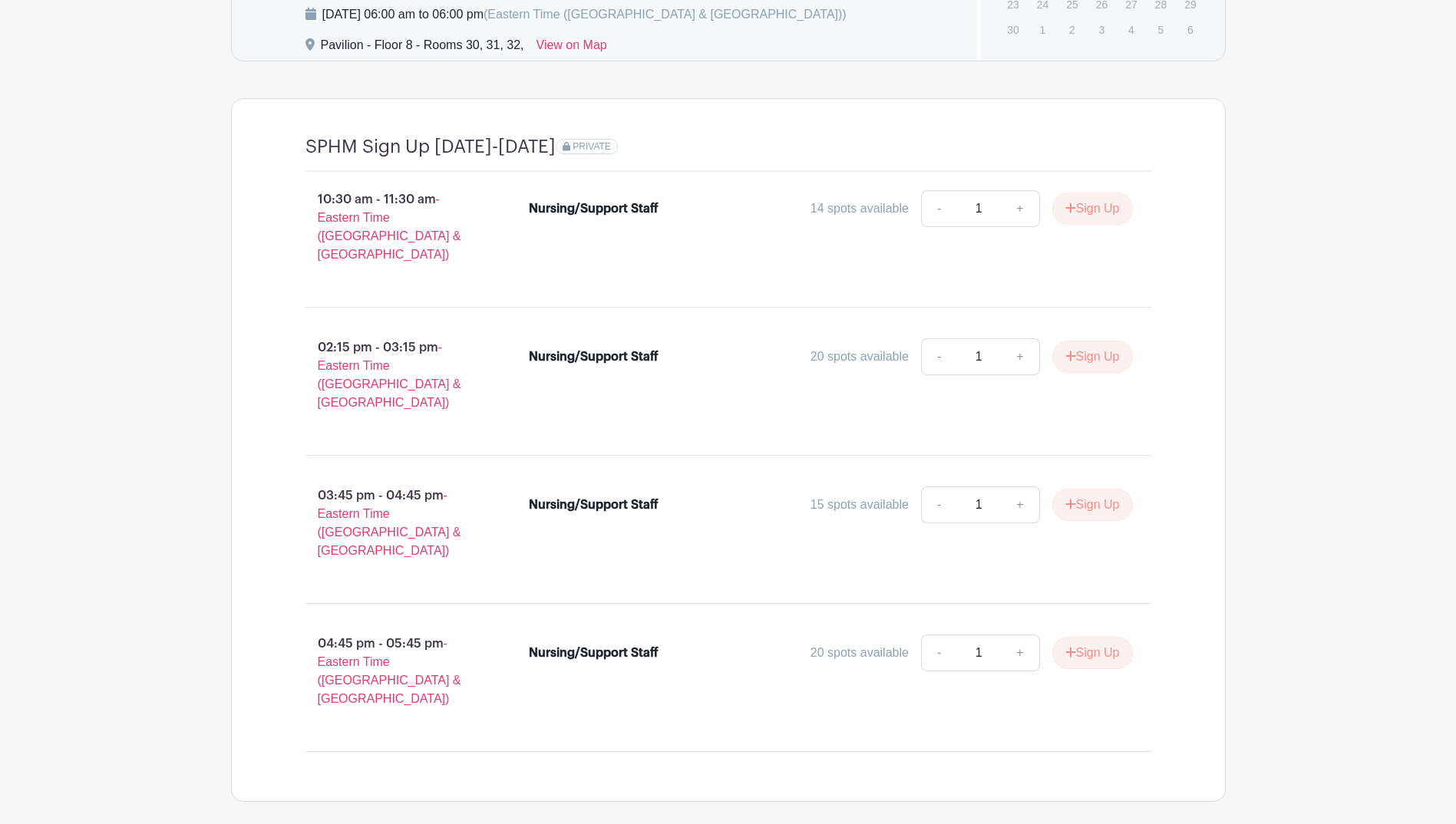
scroll to position [1107, 0]
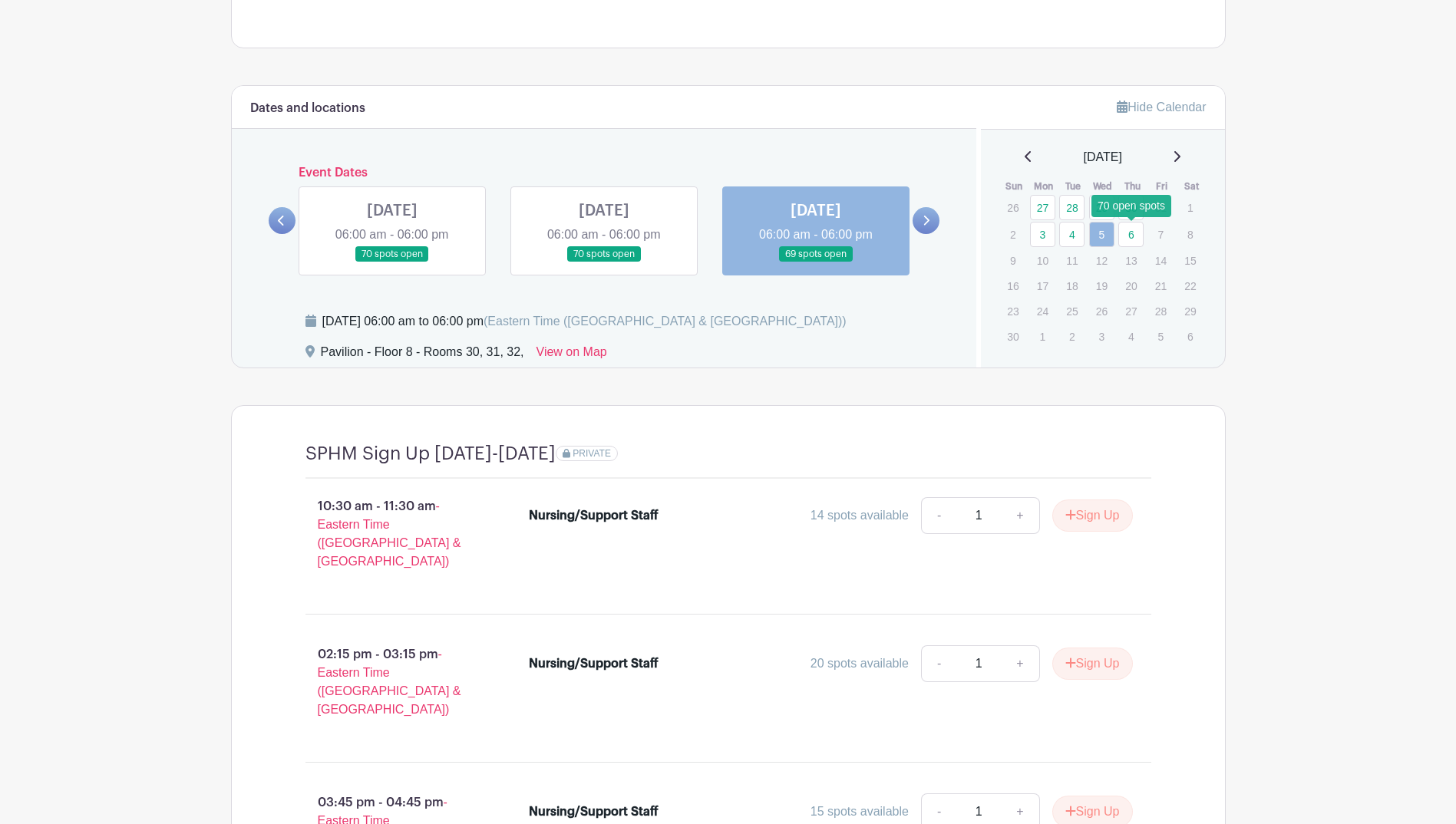
click at [1133, 227] on link "6" at bounding box center [1131, 234] width 26 height 26
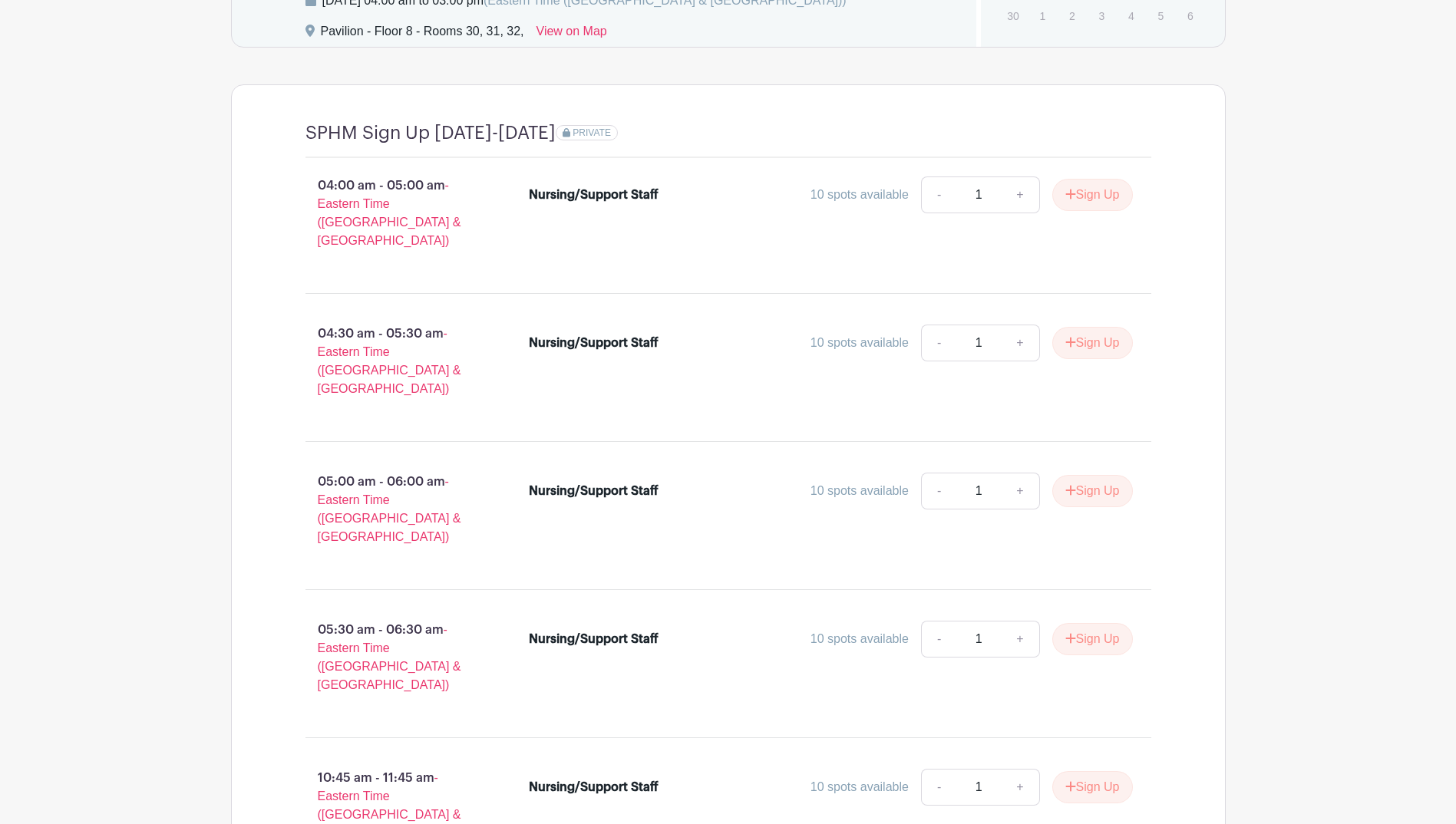
scroll to position [1491, 0]
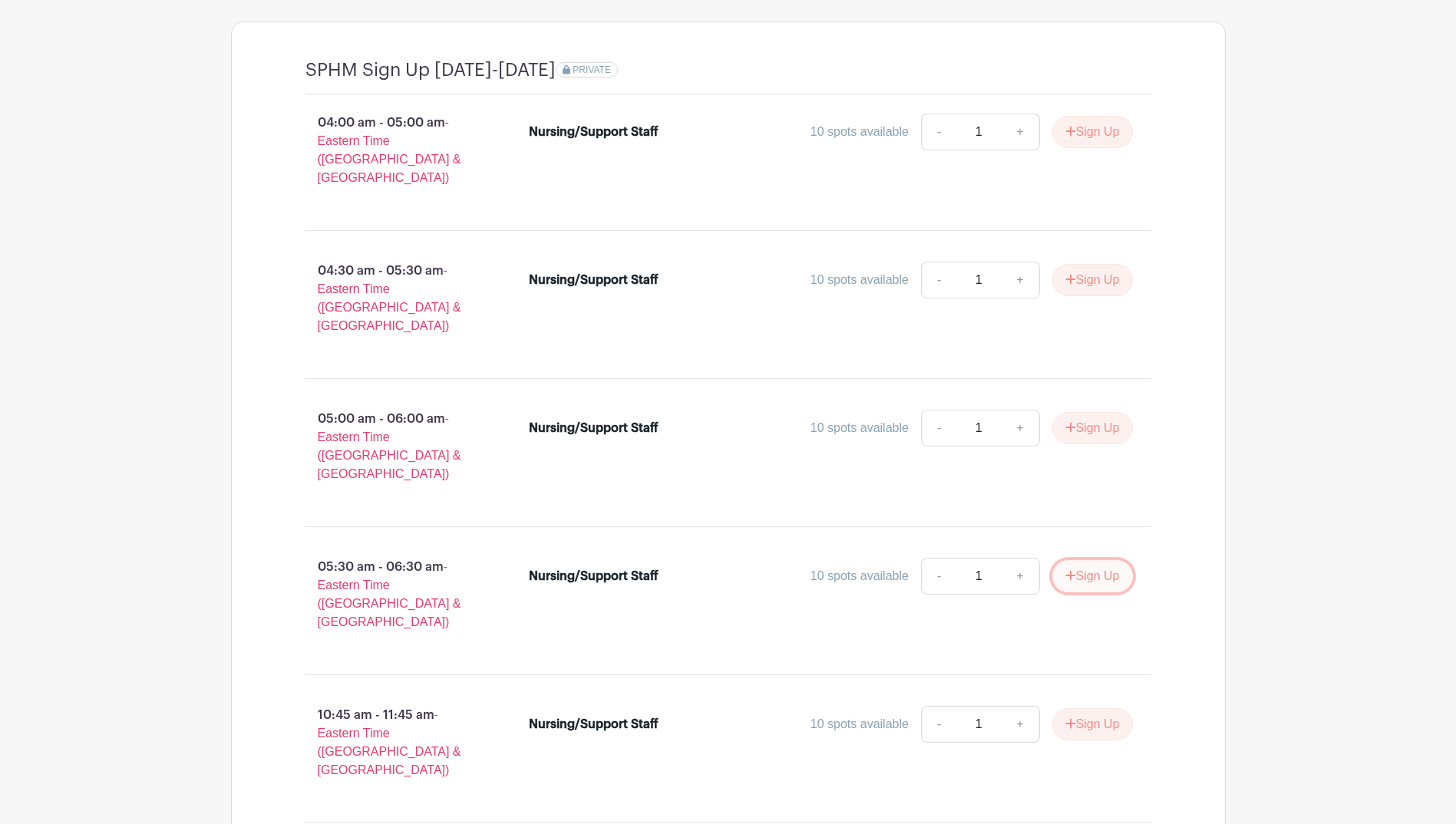
click at [1101, 560] on button "Sign Up" at bounding box center [1092, 577] width 81 height 32
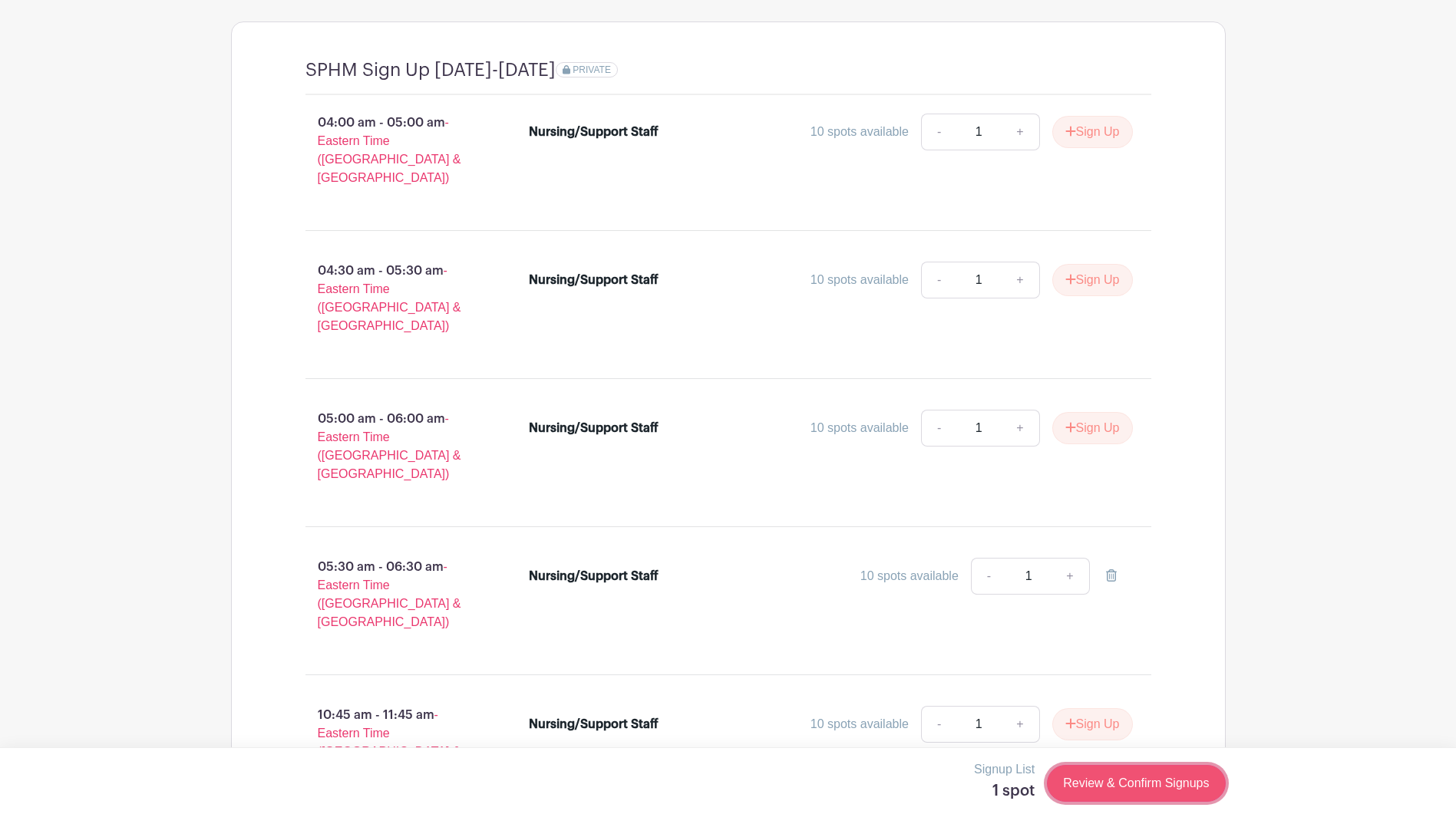
click at [1125, 779] on link "Review & Confirm Signups" at bounding box center [1136, 783] width 178 height 37
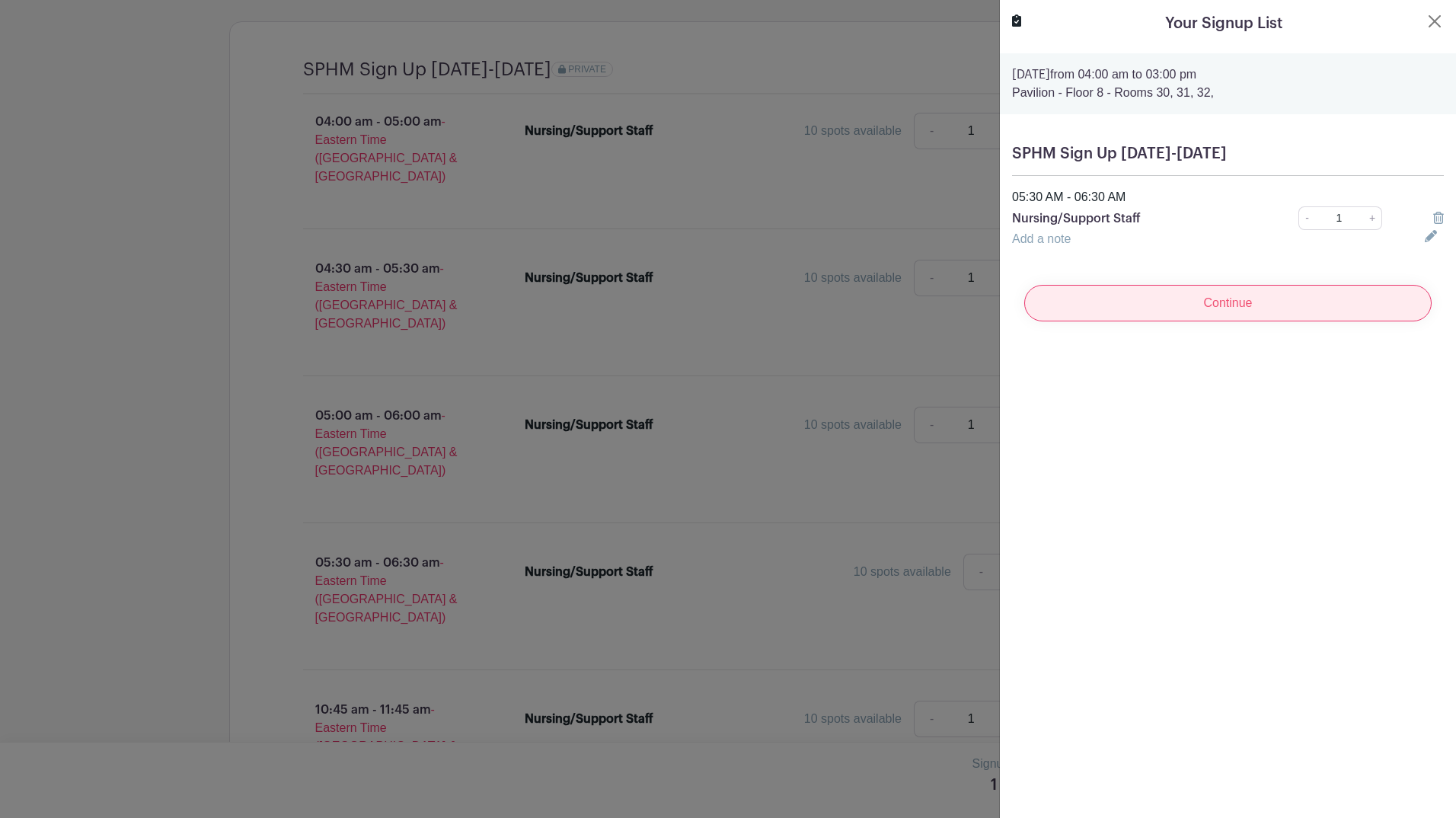
click at [1112, 300] on input "Continue" at bounding box center [1227, 303] width 408 height 37
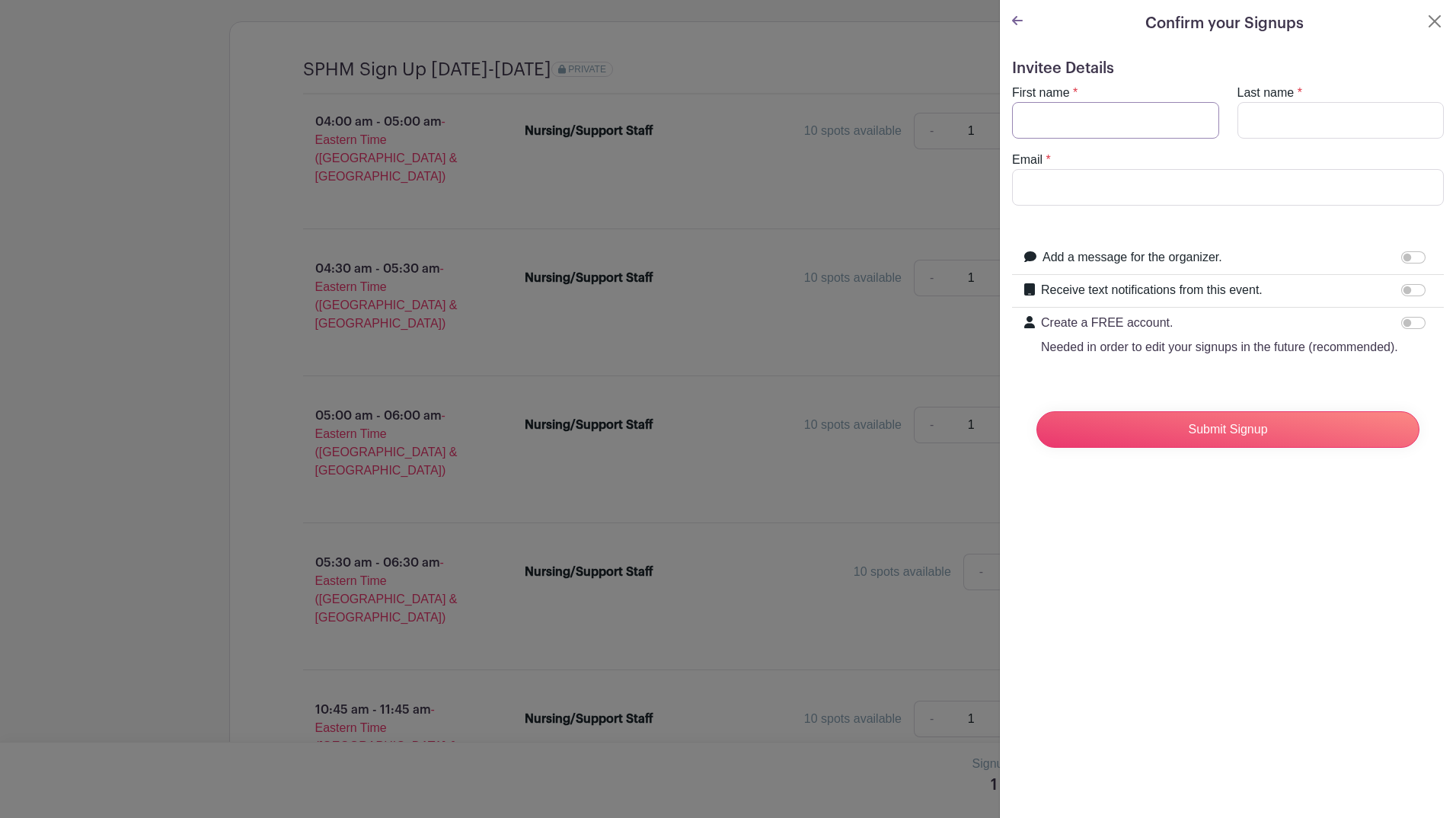
click at [1068, 120] on input "First name" at bounding box center [1115, 120] width 207 height 37
type input "[PERSON_NAME]"
type input "Thesken"
click at [1163, 185] on input "Email" at bounding box center [1227, 187] width 432 height 37
type input "s"
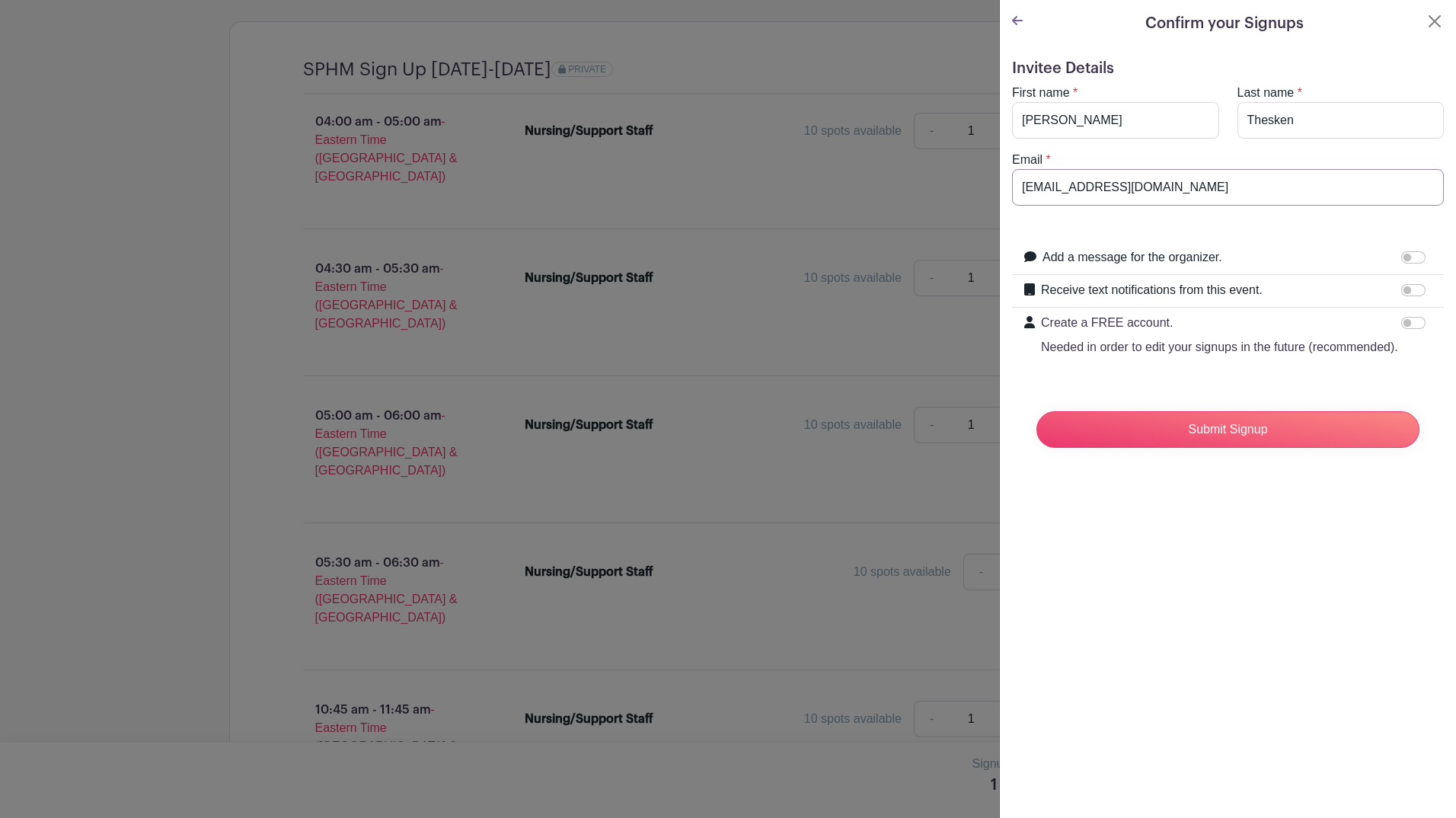
type input "[EMAIL_ADDRESS][DOMAIN_NAME]"
click at [1405, 288] on input "Receive text notifications from this event." at bounding box center [1414, 290] width 24 height 12
checkbox input "true"
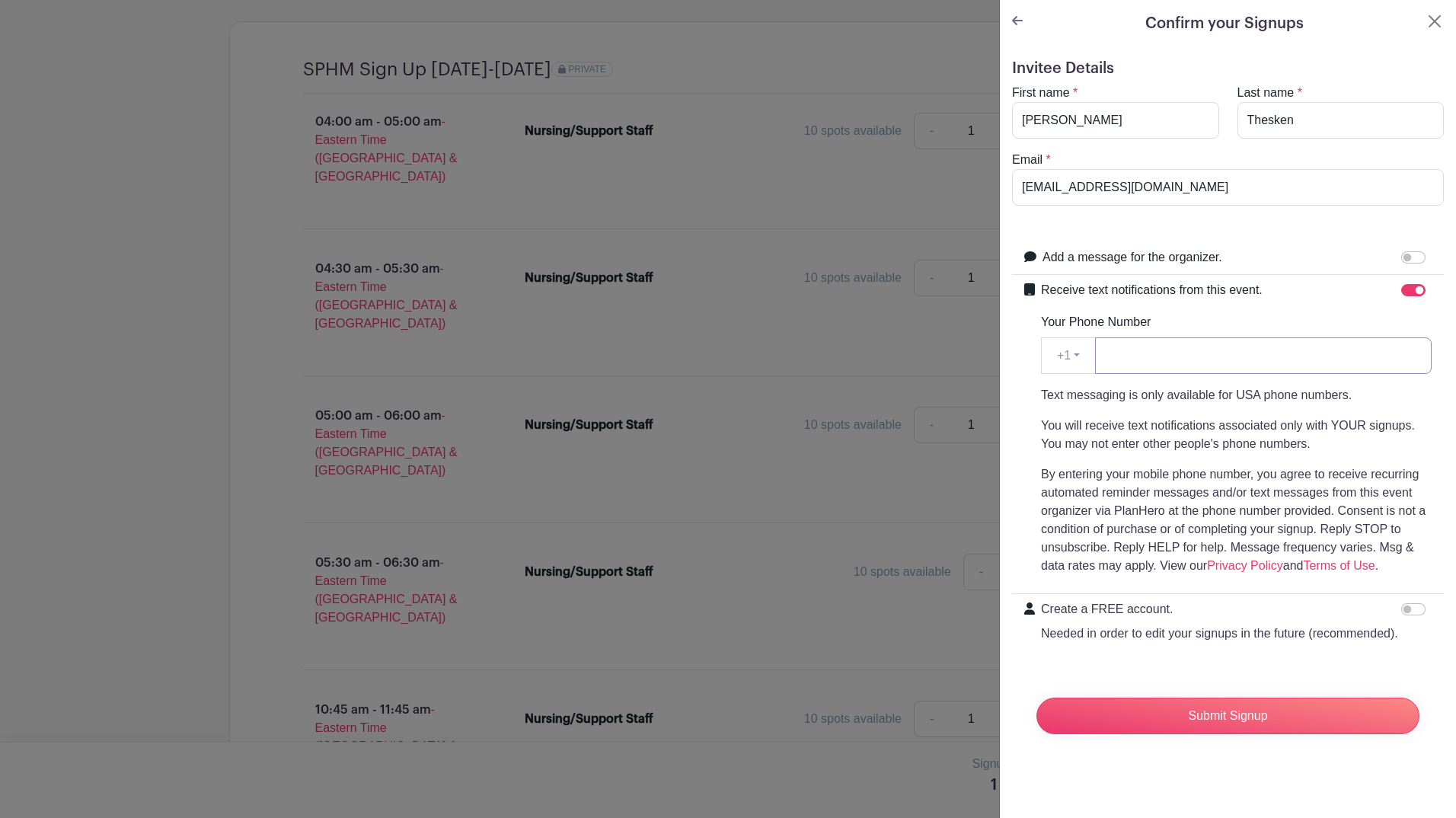
click at [1260, 352] on input "Your Phone Number" at bounding box center [1264, 355] width 337 height 37
type input "3139235715"
click at [1161, 427] on p "You will receive text notifications associated only with YOUR signups. You may …" at bounding box center [1236, 435] width 391 height 37
click at [1192, 733] on input "Submit Signup" at bounding box center [1227, 715] width 383 height 37
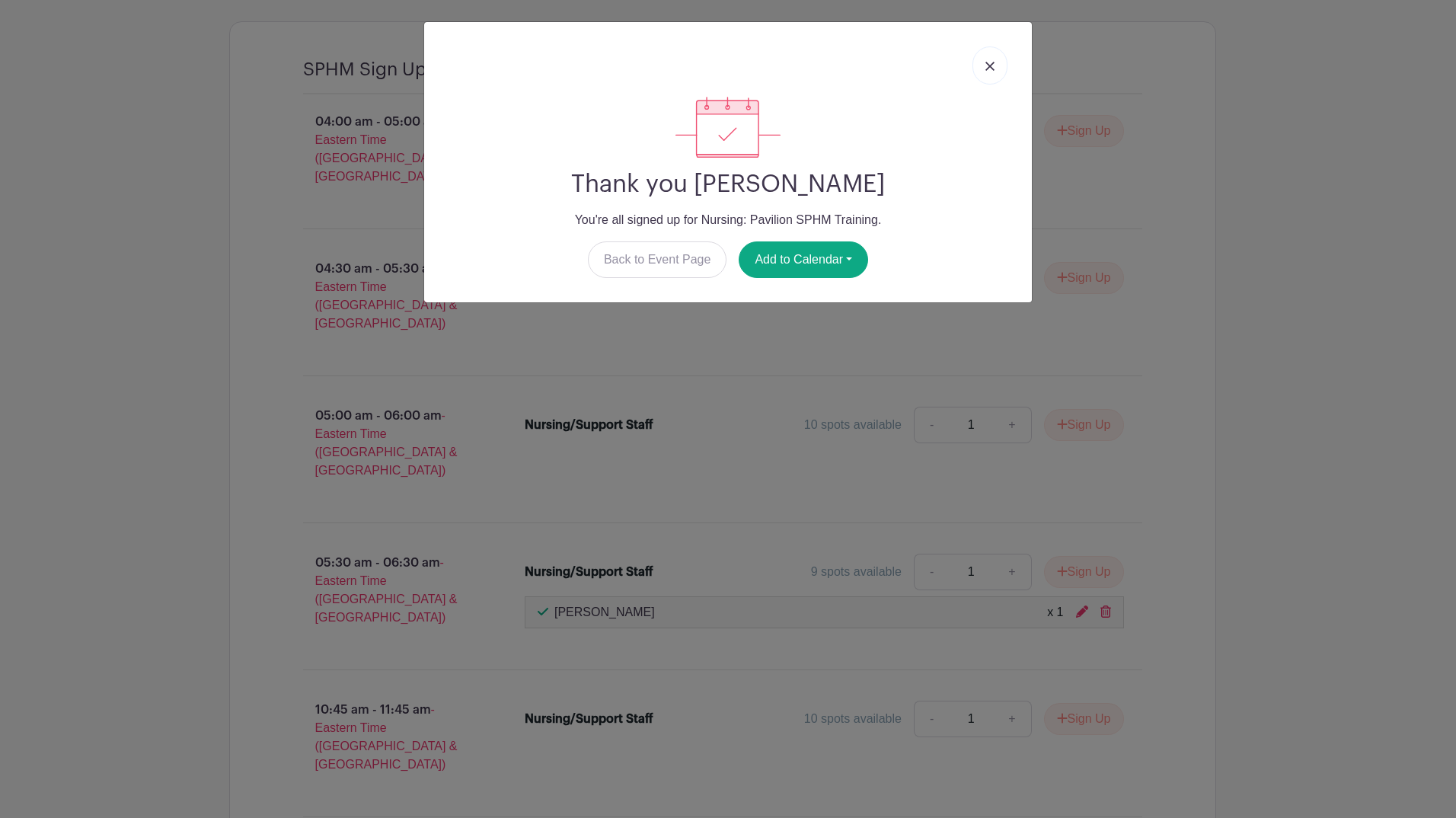
click at [991, 58] on link at bounding box center [989, 65] width 35 height 38
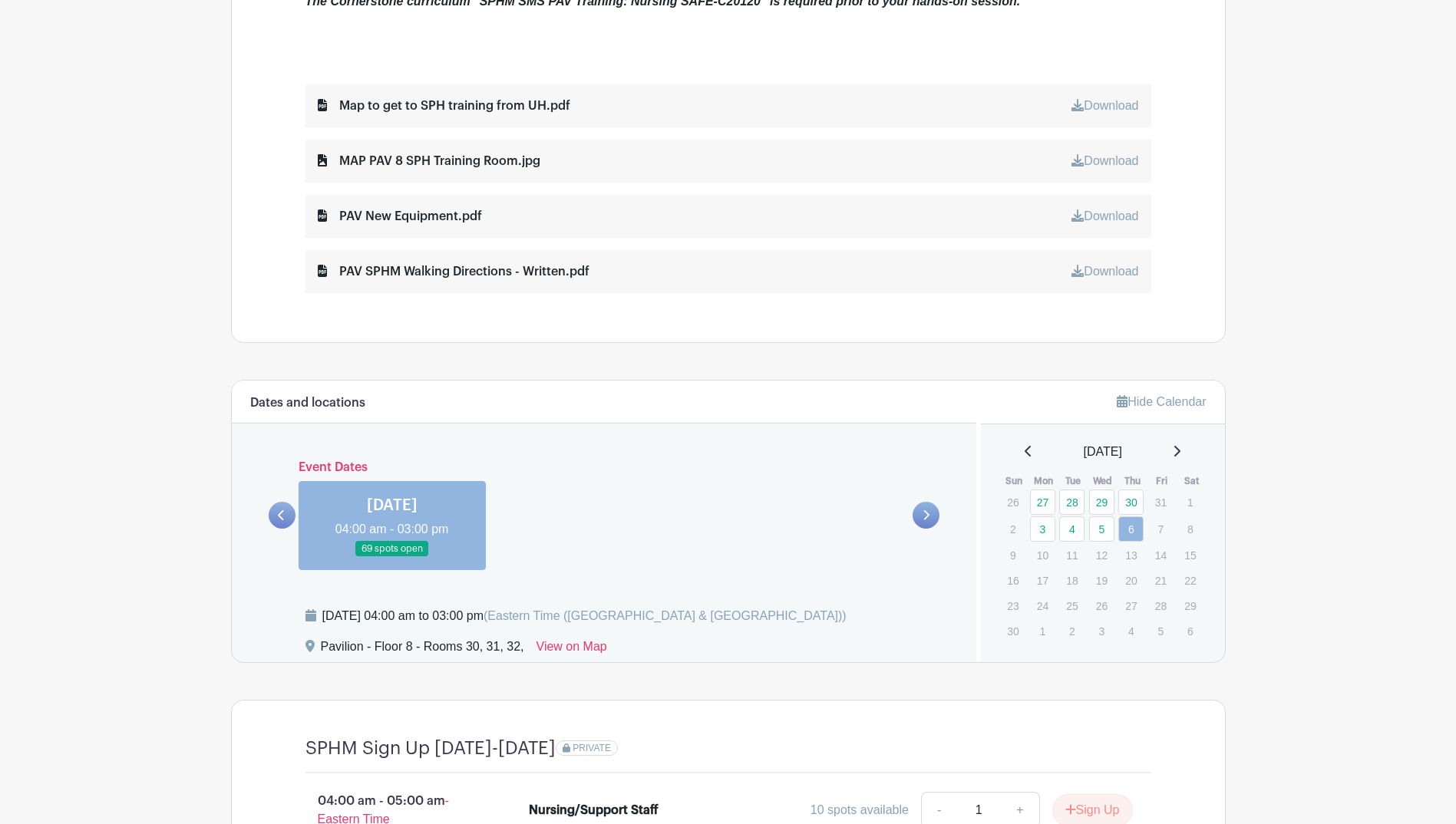
scroll to position [646, 0]
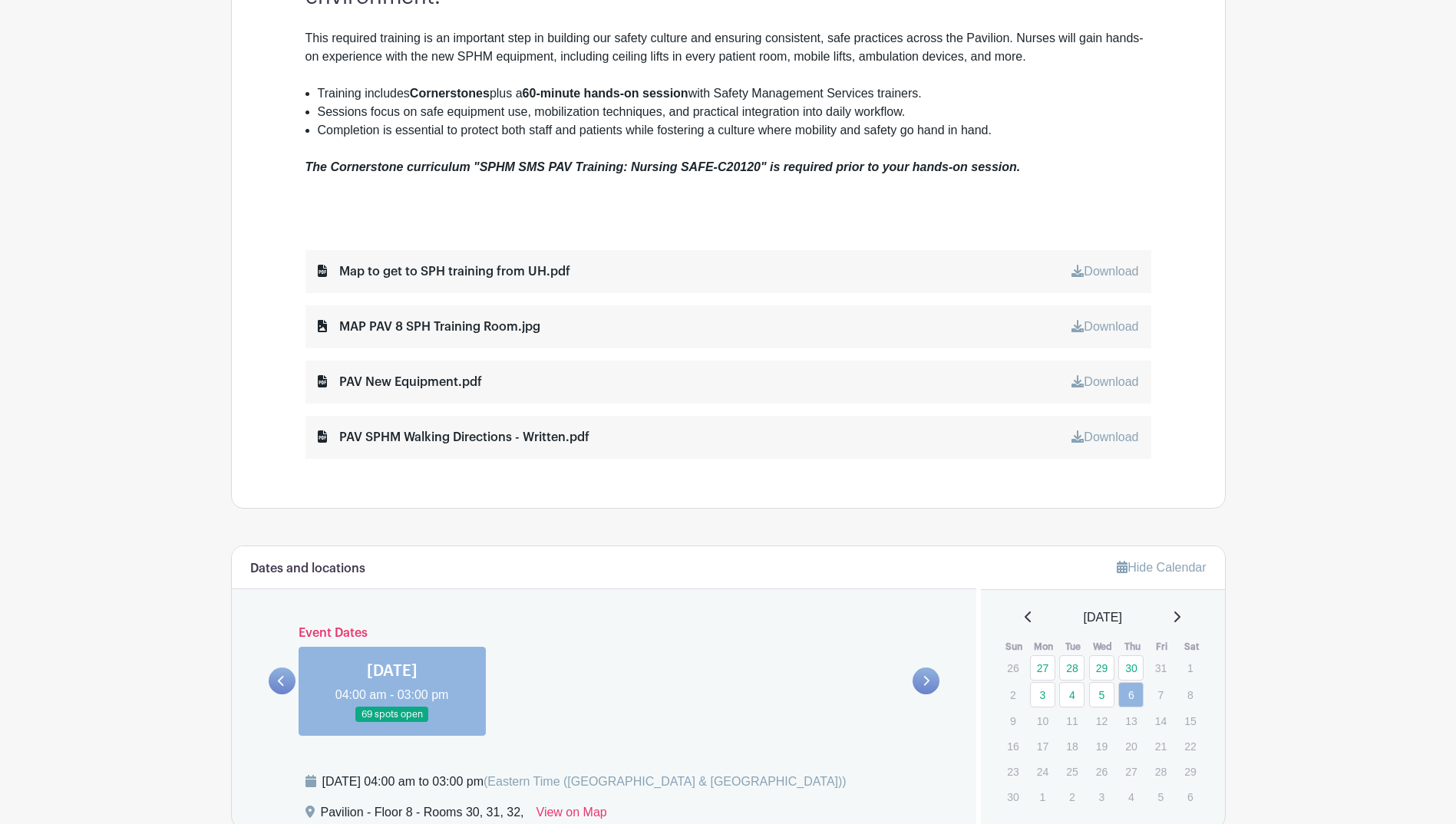
click at [609, 435] on div "PAV SPHM Walking Directions - Written.pdf Download" at bounding box center [728, 437] width 846 height 43
click at [1084, 439] on link "Download" at bounding box center [1105, 437] width 66 height 13
click at [1110, 376] on link "Download" at bounding box center [1105, 382] width 66 height 13
click at [1099, 325] on link "Download" at bounding box center [1105, 326] width 66 height 13
click at [1083, 266] on link "Download" at bounding box center [1105, 271] width 66 height 13
